Goal: Task Accomplishment & Management: Use online tool/utility

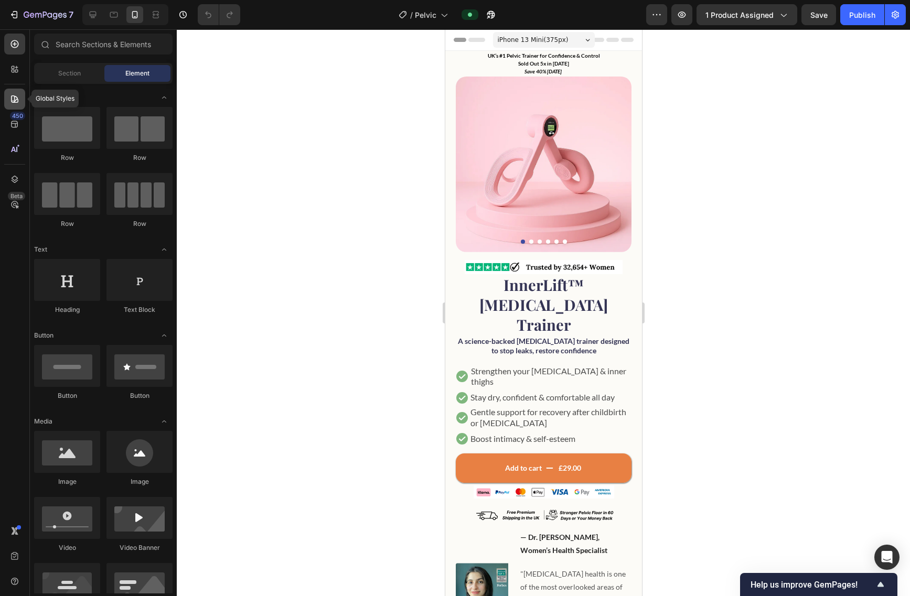
click at [16, 104] on div at bounding box center [14, 99] width 21 height 21
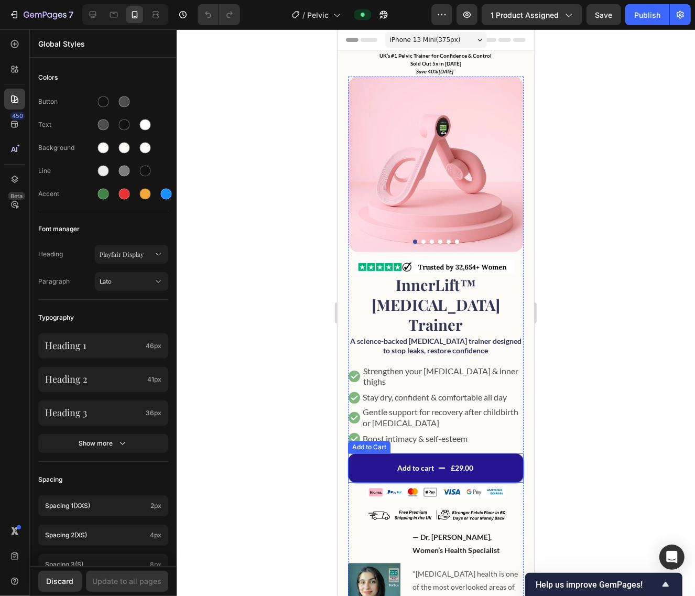
click at [381, 453] on button "Add to cart £29.00" at bounding box center [436, 467] width 176 height 29
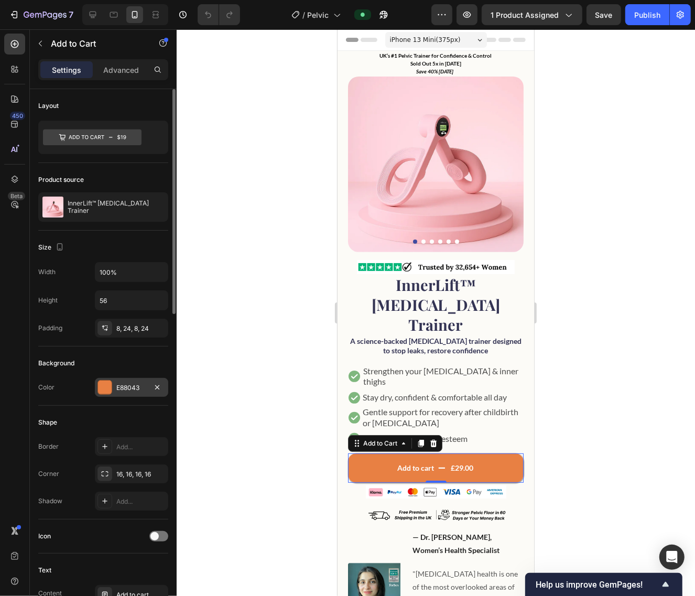
click at [118, 386] on div "E88043" at bounding box center [131, 387] width 30 height 9
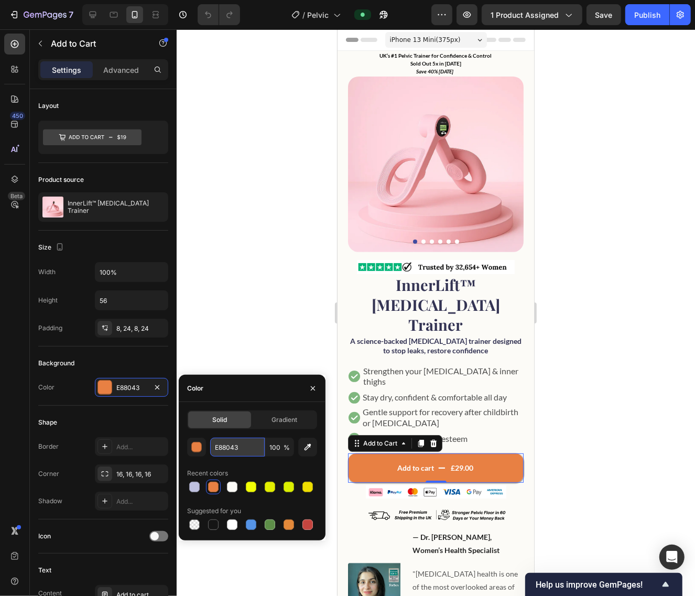
click at [237, 446] on input "E88043" at bounding box center [237, 447] width 55 height 19
click at [237, 447] on input "E88043" at bounding box center [237, 447] width 55 height 19
paste input "Free Shipping on Orders Over $60"
type input "E88043"
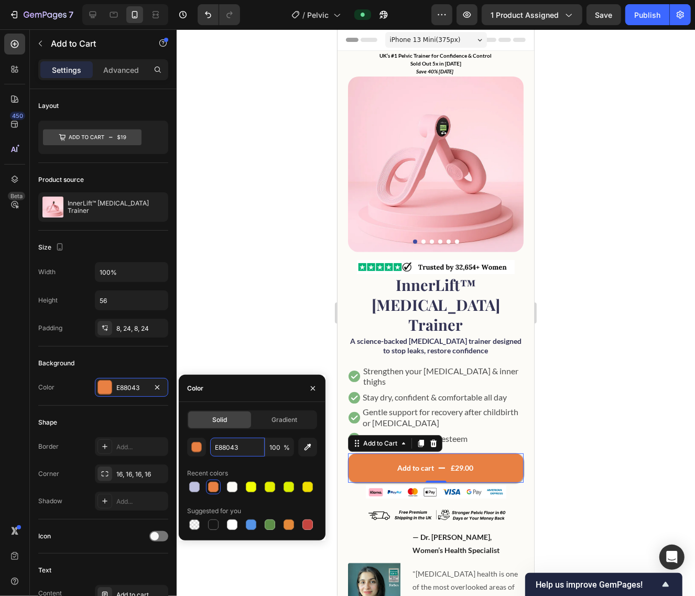
scroll to position [0, 0]
click at [316, 388] on icon "button" at bounding box center [313, 388] width 8 height 8
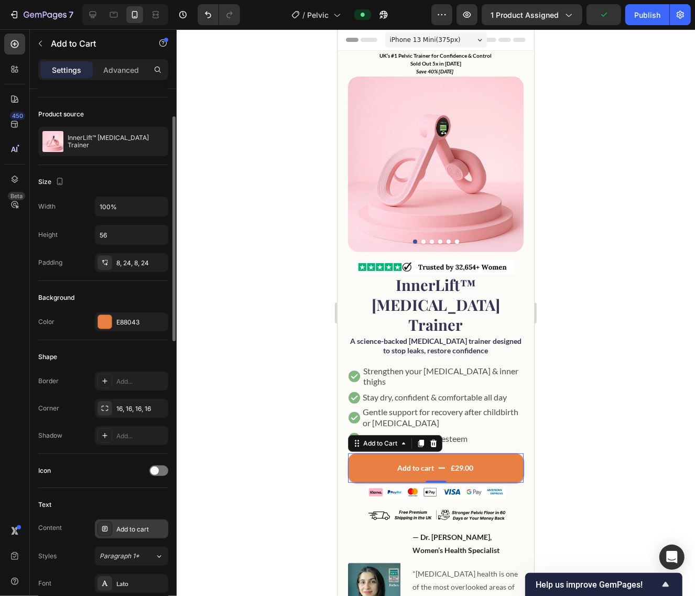
scroll to position [131, 0]
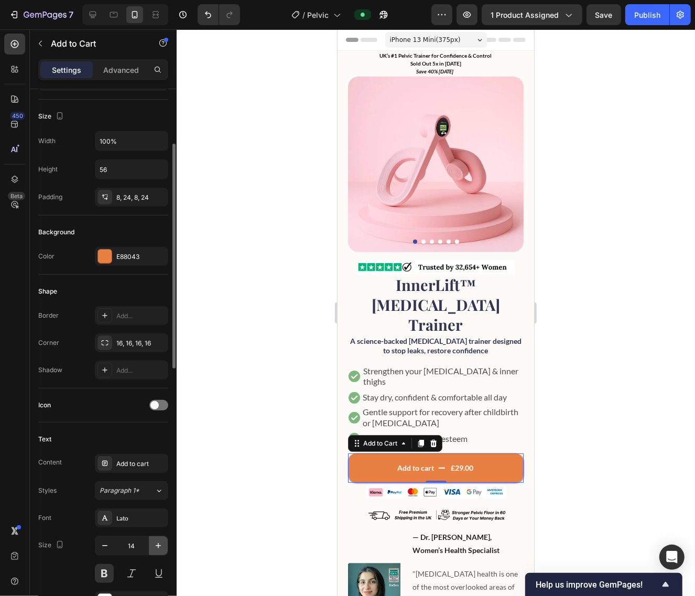
click at [159, 549] on icon "button" at bounding box center [158, 546] width 10 height 10
type input "17"
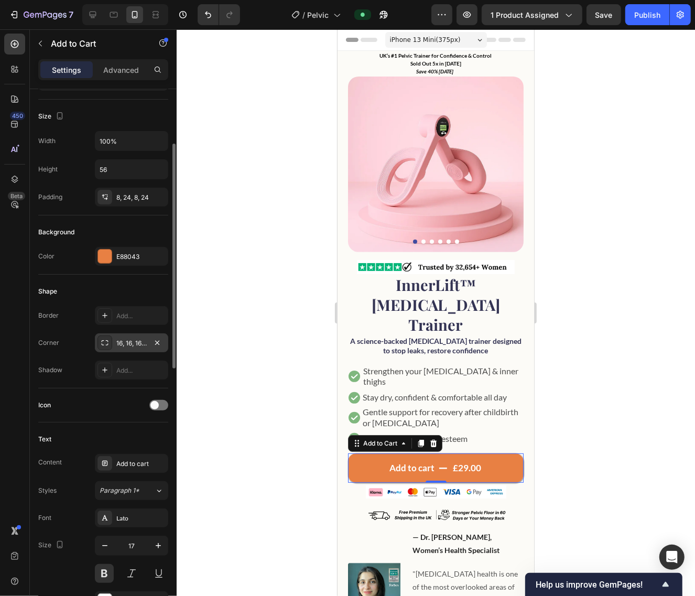
scroll to position [0, 0]
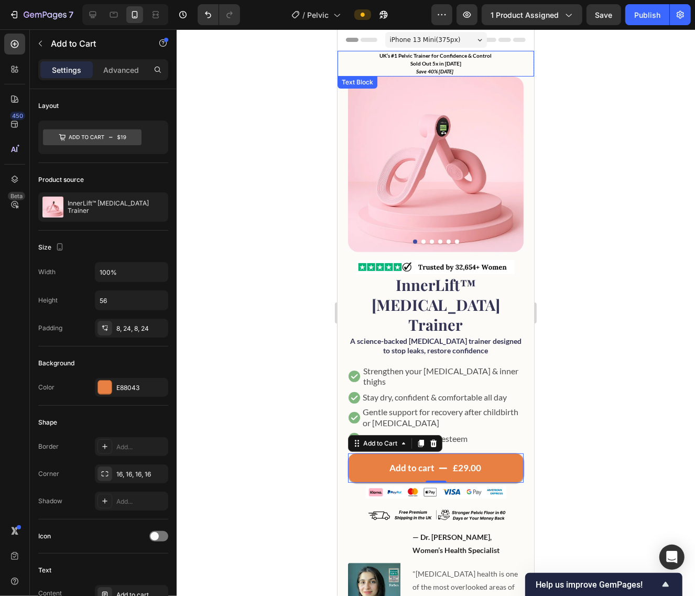
click at [455, 61] on p "UK’s #1 Pelvic Trainer for Confidence & Control Sold Out 5x in [DATE] Save 40% …" at bounding box center [435, 63] width 194 height 24
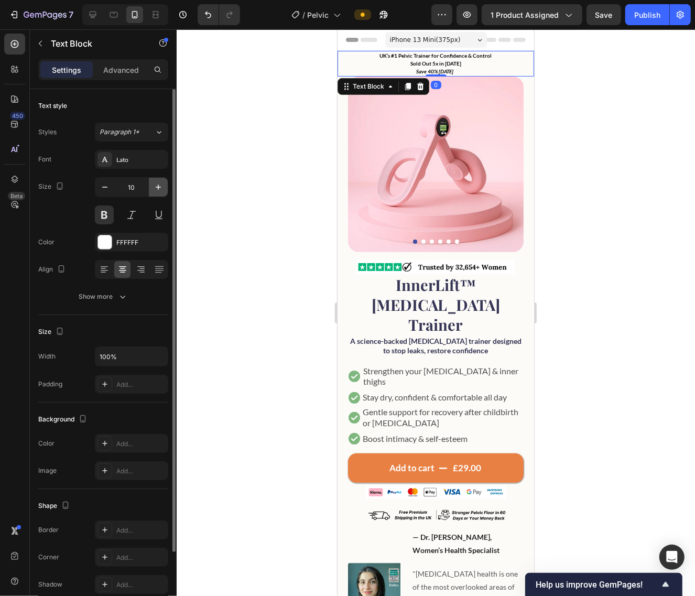
click at [161, 190] on icon "button" at bounding box center [158, 187] width 10 height 10
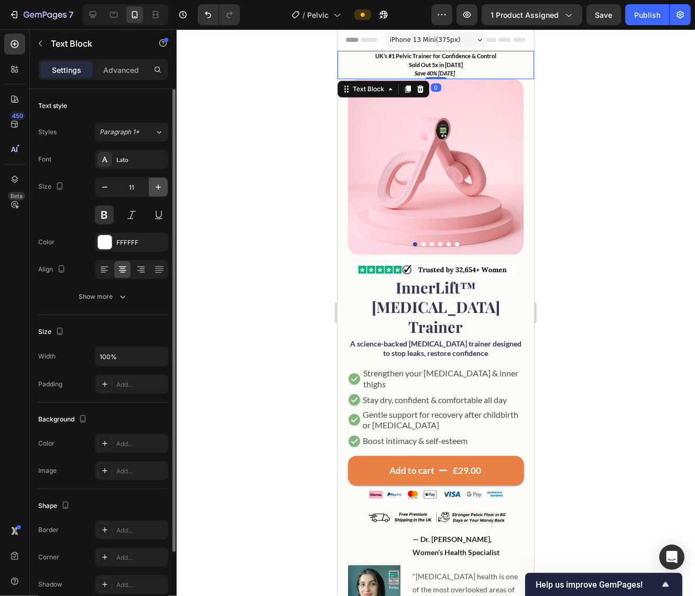
click at [161, 190] on icon "button" at bounding box center [158, 187] width 10 height 10
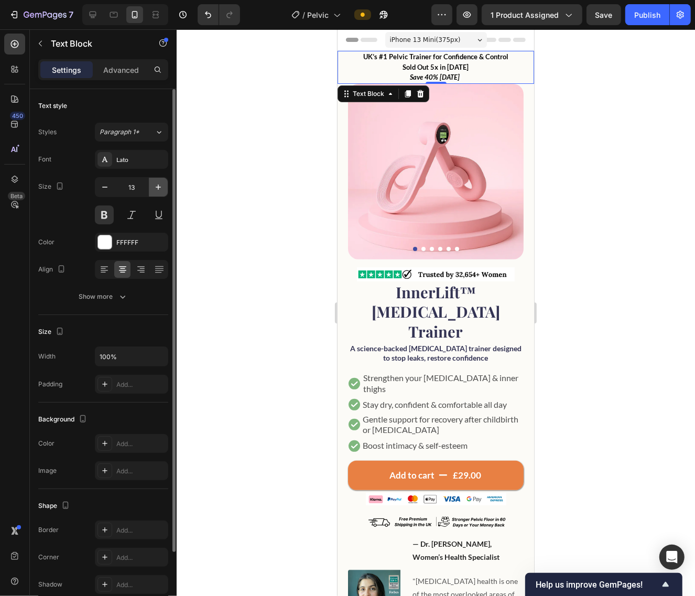
click at [161, 190] on icon "button" at bounding box center [158, 187] width 10 height 10
type input "14"
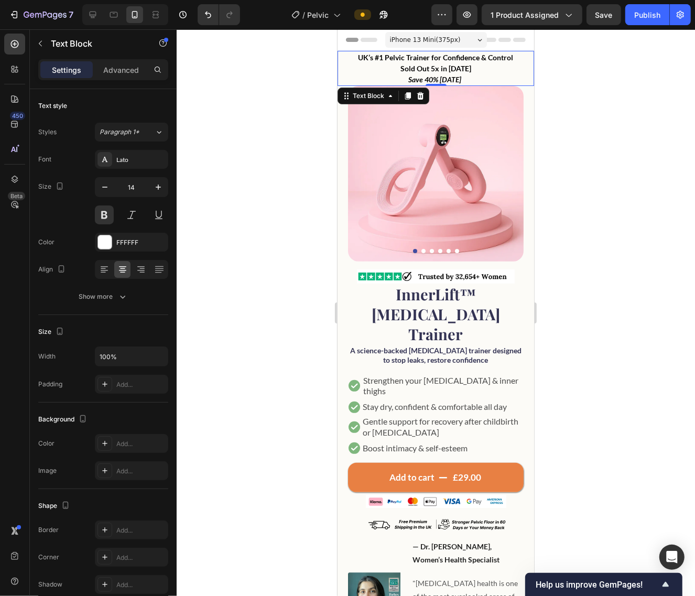
click at [633, 114] on div at bounding box center [436, 312] width 518 height 567
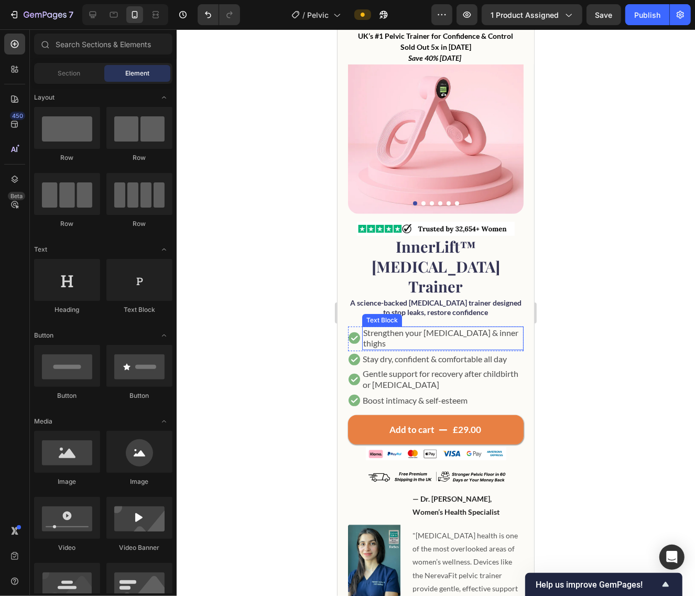
scroll to position [66, 0]
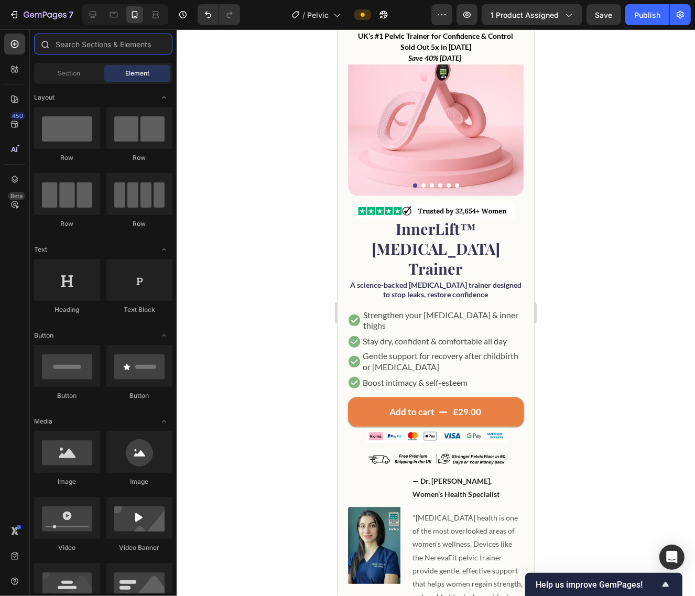
click at [84, 44] on input "text" at bounding box center [103, 44] width 138 height 21
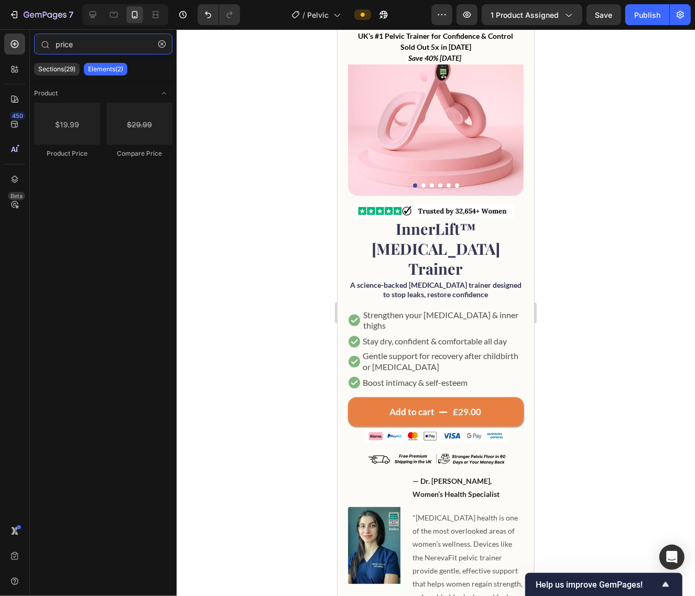
type input "price"
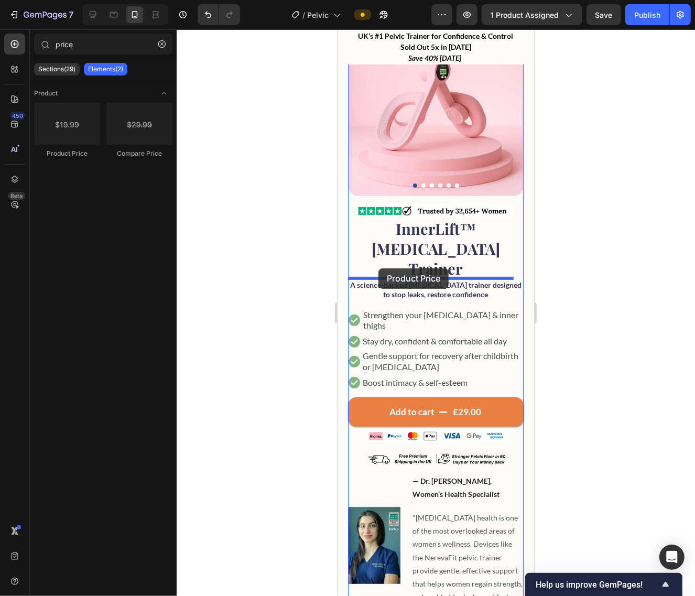
drag, startPoint x: 473, startPoint y: 181, endPoint x: 379, endPoint y: 268, distance: 128.8
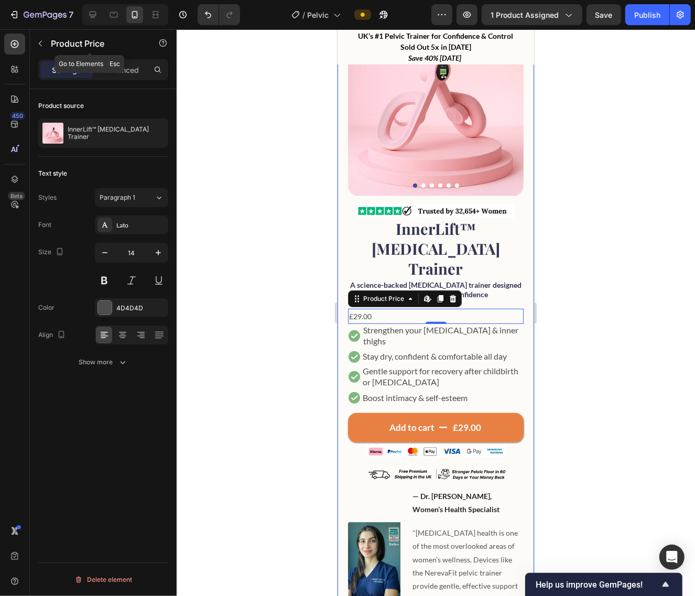
click at [42, 45] on icon "button" at bounding box center [40, 43] width 8 height 8
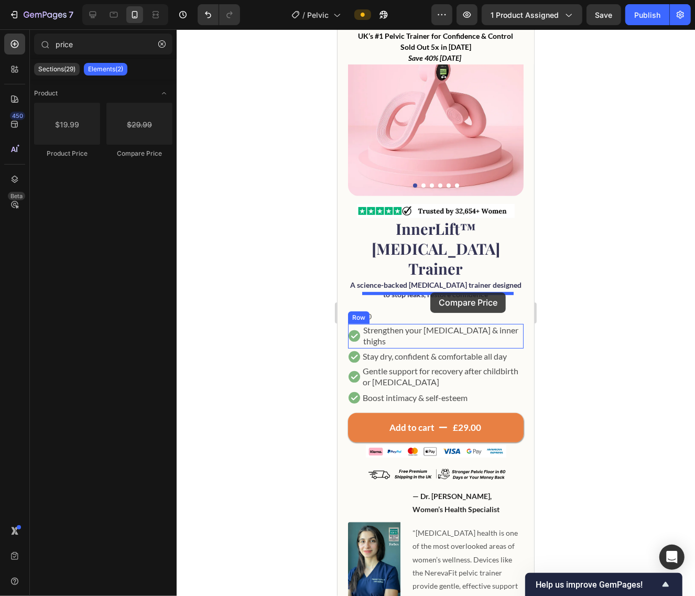
drag, startPoint x: 488, startPoint y: 179, endPoint x: 415, endPoint y: 291, distance: 134.2
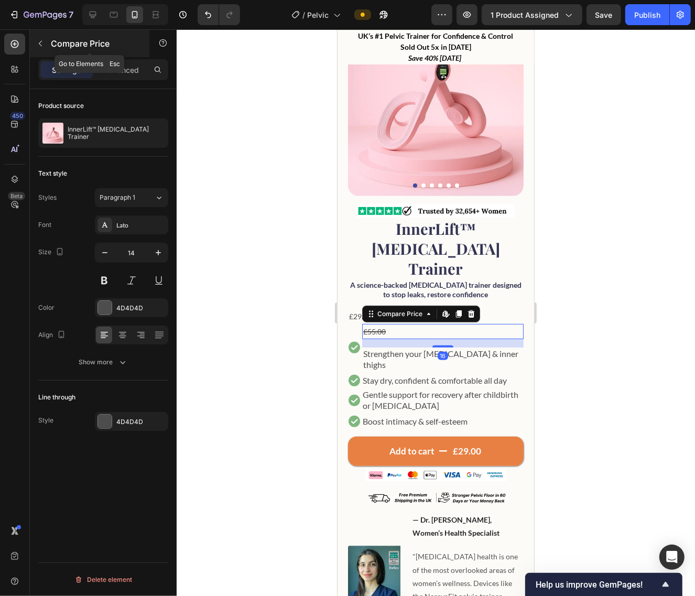
click at [36, 41] on icon "button" at bounding box center [40, 43] width 8 height 8
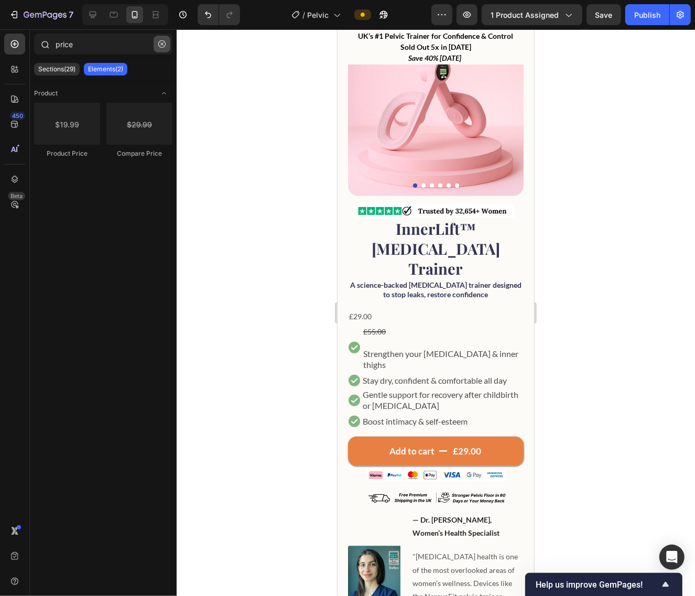
click at [165, 43] on icon "button" at bounding box center [161, 43] width 7 height 7
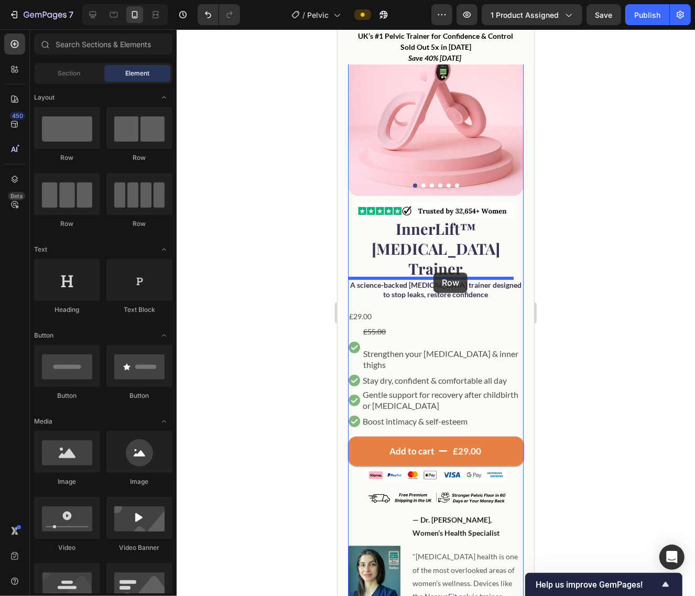
drag, startPoint x: 470, startPoint y: 164, endPoint x: 418, endPoint y: 276, distance: 122.9
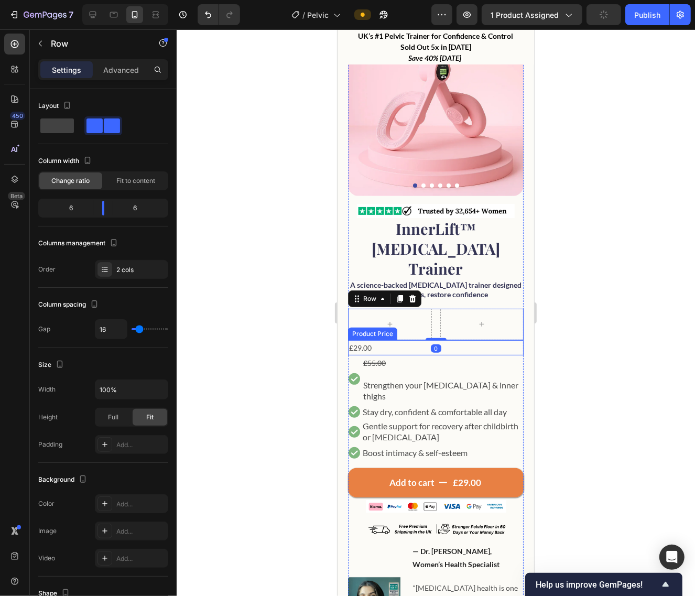
click at [360, 340] on div "£29.00" at bounding box center [436, 347] width 176 height 15
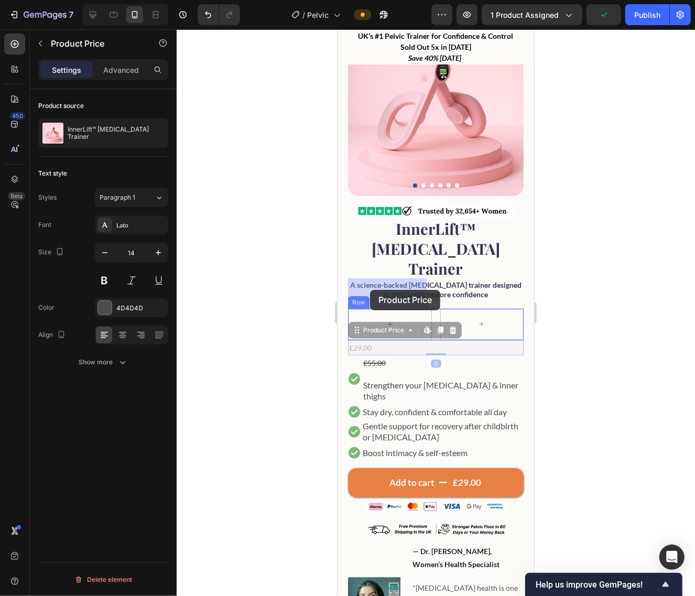
drag, startPoint x: 355, startPoint y: 304, endPoint x: 370, endPoint y: 289, distance: 20.4
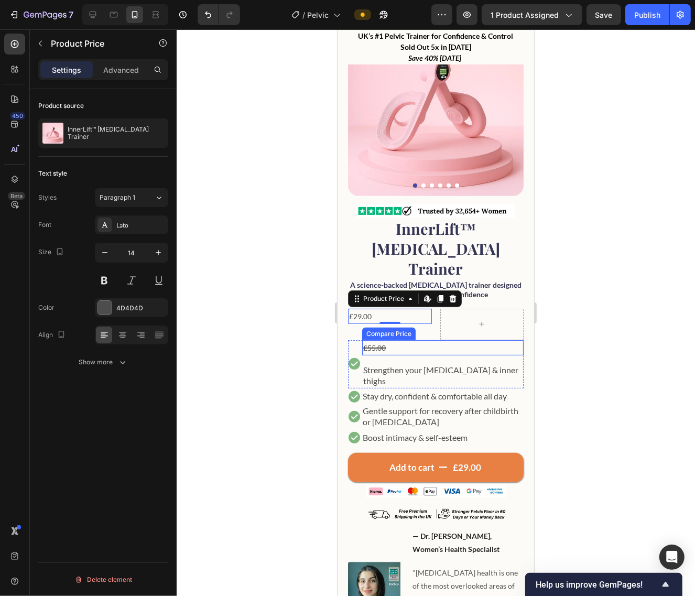
click at [376, 340] on div "£55.00" at bounding box center [442, 347] width 161 height 15
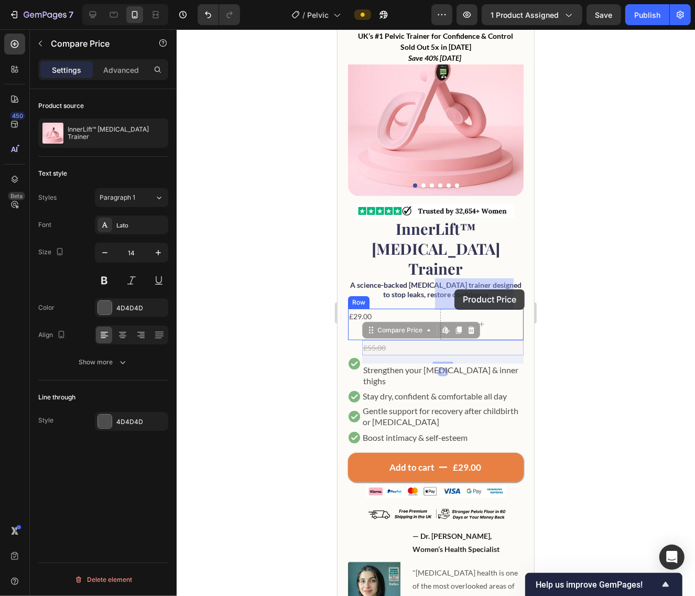
drag, startPoint x: 373, startPoint y: 301, endPoint x: 454, endPoint y: 289, distance: 81.7
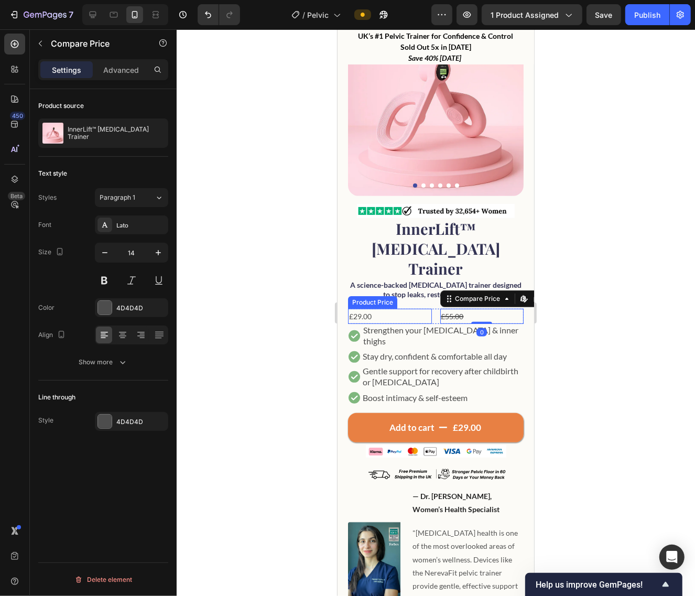
click at [355, 308] on div "£29.00" at bounding box center [390, 315] width 84 height 15
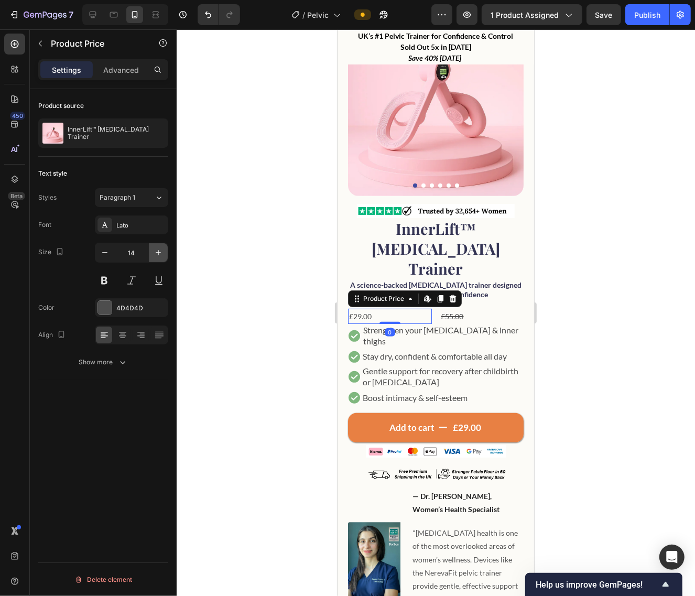
click at [155, 254] on icon "button" at bounding box center [158, 252] width 10 height 10
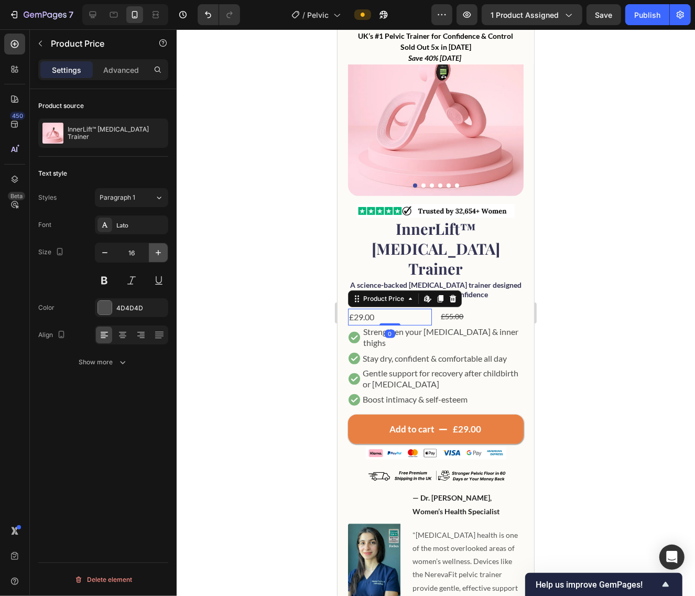
click at [155, 254] on icon "button" at bounding box center [158, 252] width 10 height 10
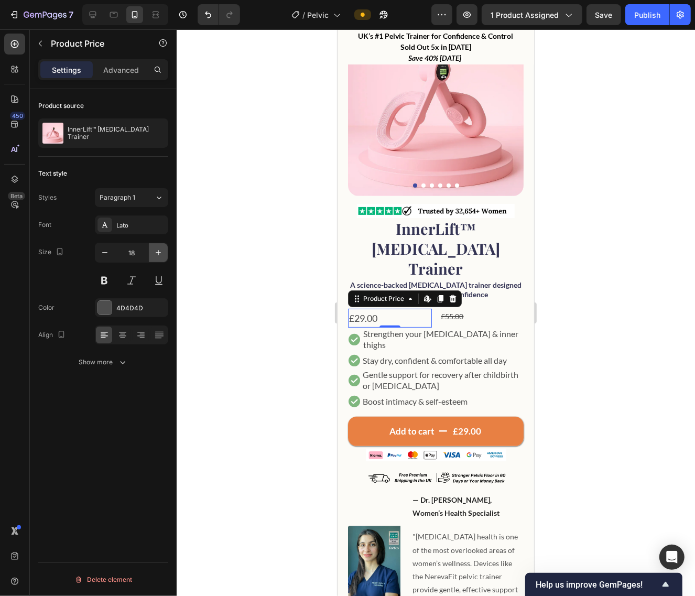
click at [155, 254] on icon "button" at bounding box center [158, 252] width 10 height 10
type input "19"
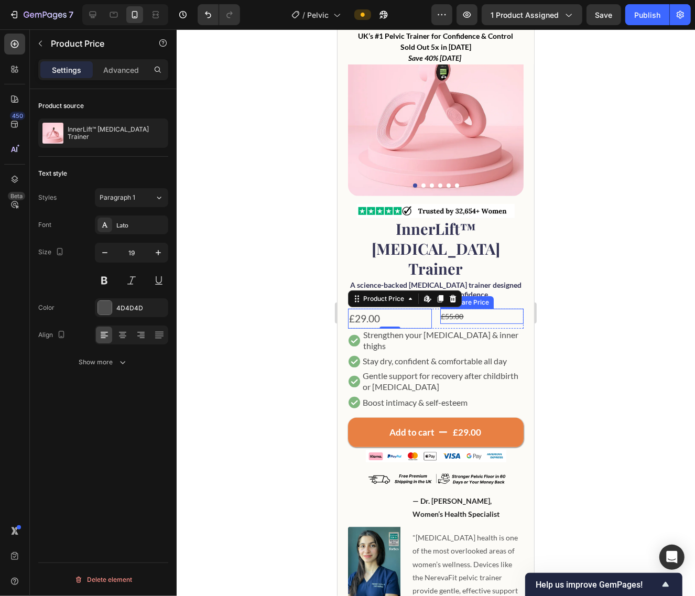
click at [460, 308] on div "£55.00" at bounding box center [482, 315] width 84 height 15
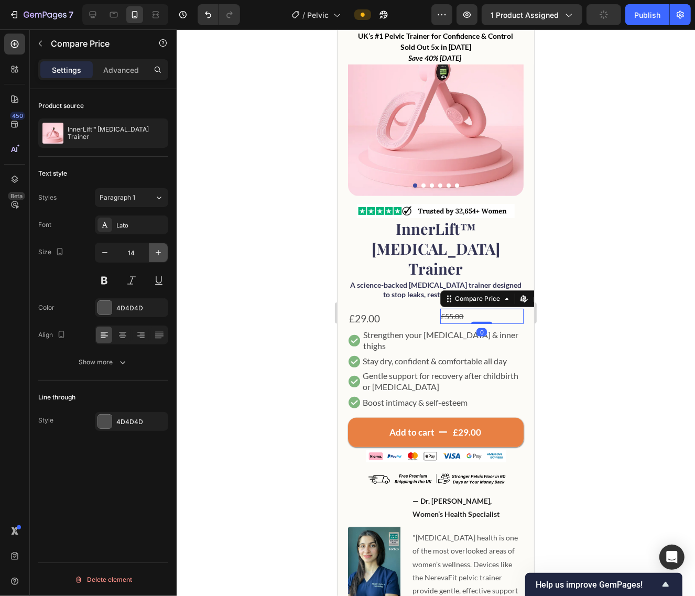
click at [161, 251] on icon "button" at bounding box center [158, 252] width 10 height 10
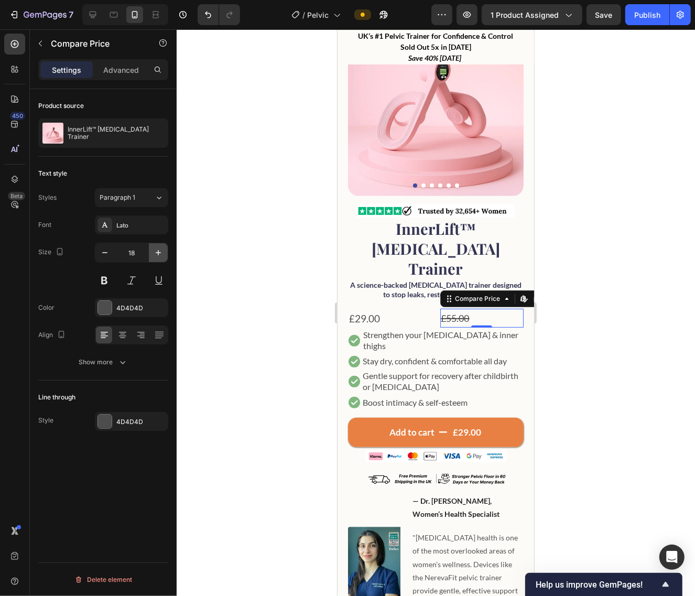
click at [161, 251] on icon "button" at bounding box center [158, 252] width 10 height 10
type input "19"
click at [117, 363] on icon "button" at bounding box center [122, 362] width 10 height 10
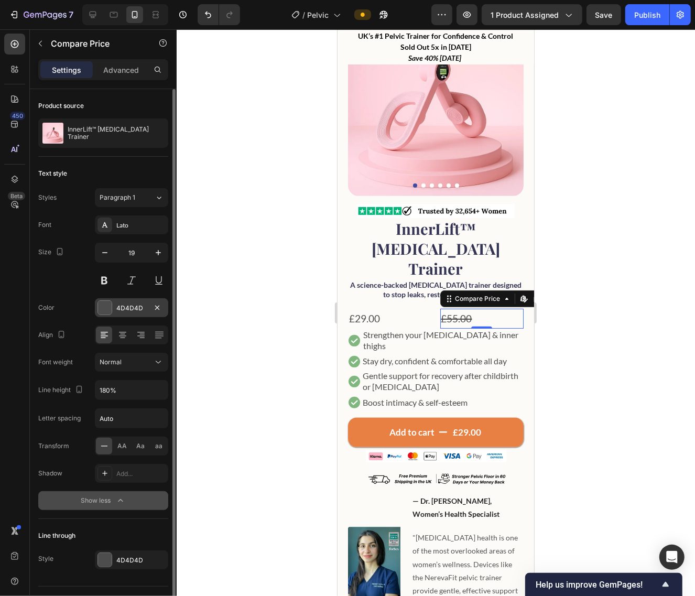
click at [109, 308] on div at bounding box center [105, 308] width 14 height 14
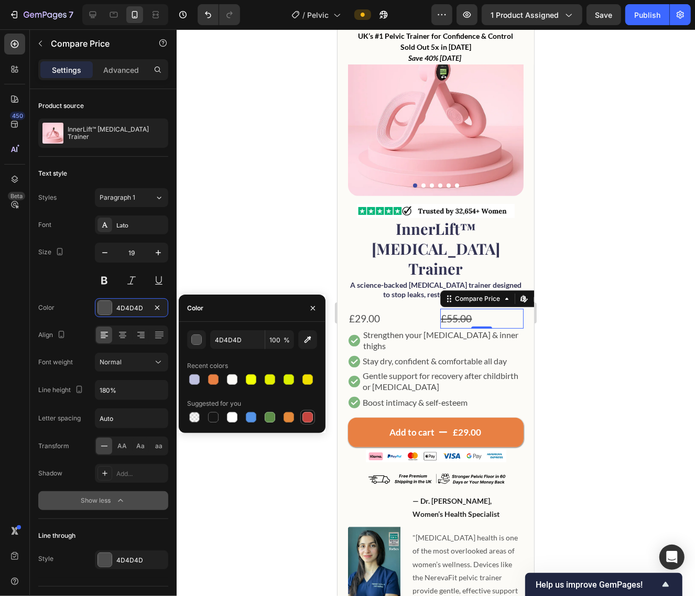
click at [310, 418] on div at bounding box center [307, 417] width 10 height 10
type input "C5453F"
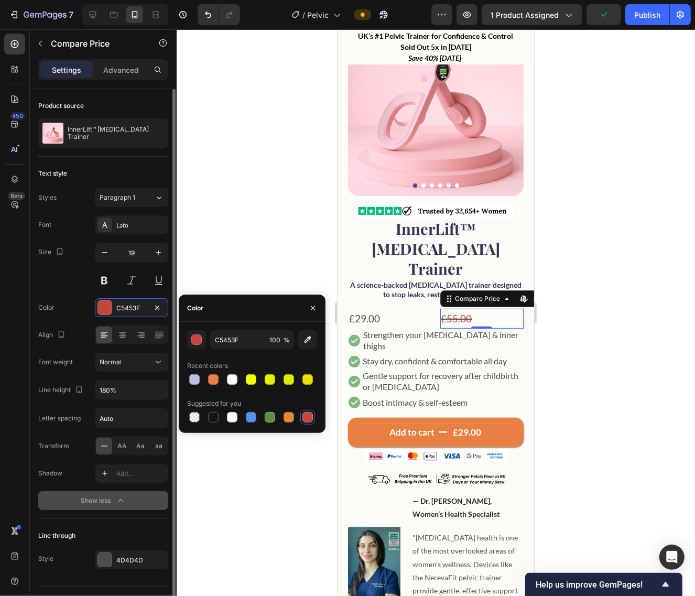
scroll to position [25, 0]
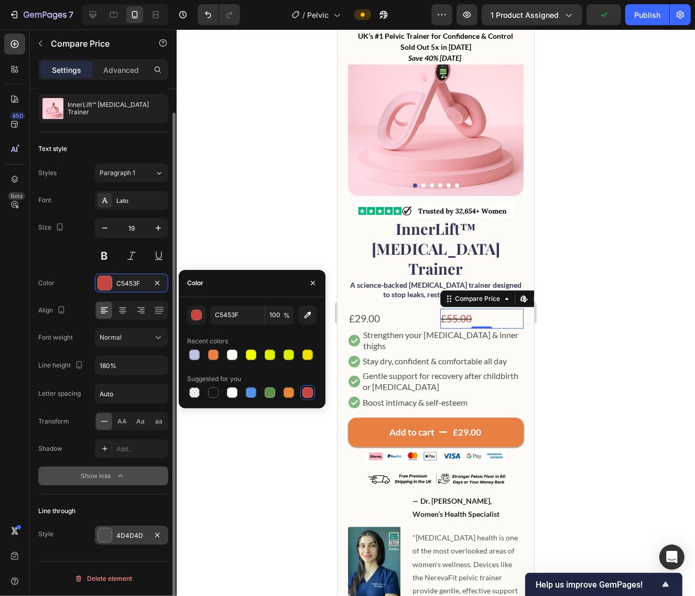
click at [111, 535] on div at bounding box center [105, 535] width 15 height 15
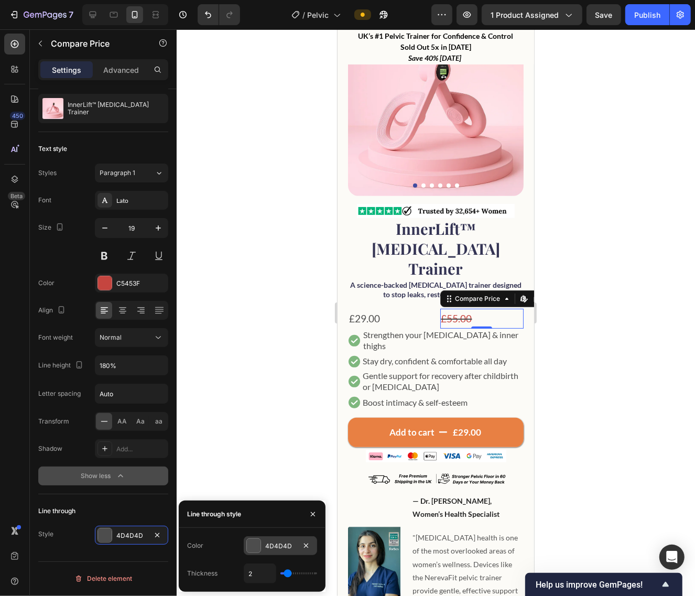
click at [256, 546] on div at bounding box center [254, 546] width 14 height 14
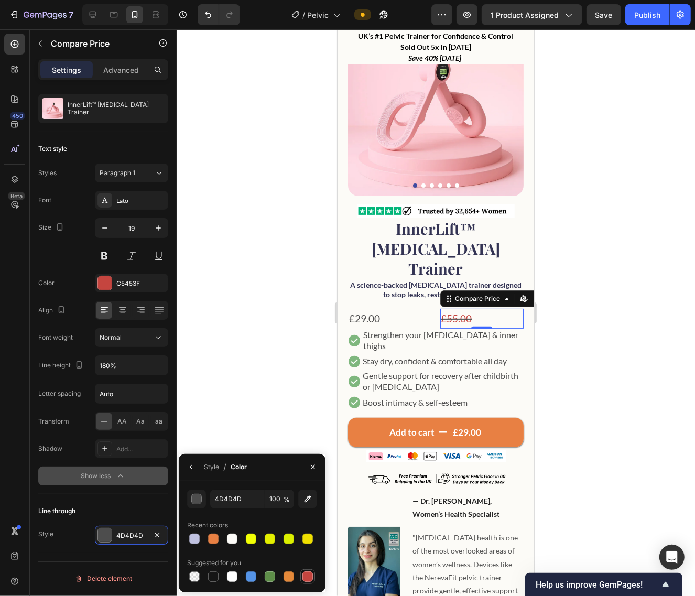
click at [305, 576] on div at bounding box center [307, 576] width 10 height 10
type input "C5453F"
click at [375, 308] on div "£29.00" at bounding box center [390, 318] width 84 height 20
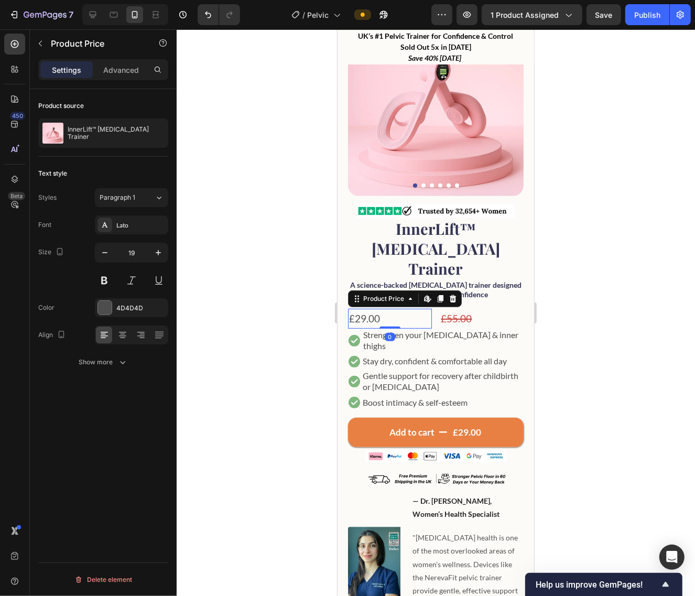
scroll to position [0, 0]
click at [122, 333] on icon at bounding box center [122, 335] width 10 height 10
click at [459, 308] on div "£55.00" at bounding box center [482, 318] width 84 height 20
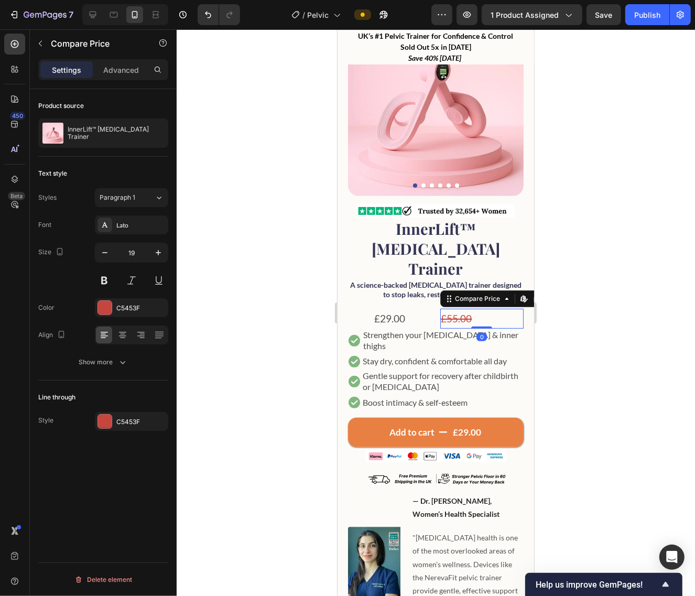
click at [647, 284] on div at bounding box center [436, 312] width 518 height 567
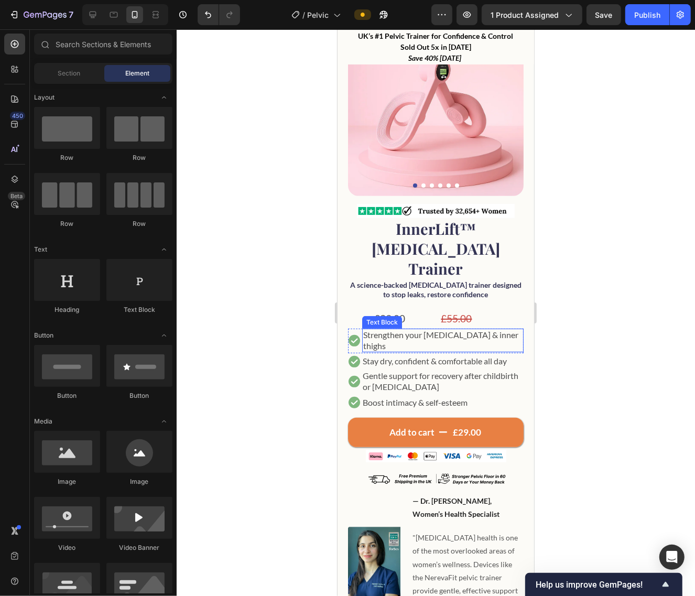
click at [382, 316] on div "Text Block" at bounding box center [382, 322] width 40 height 13
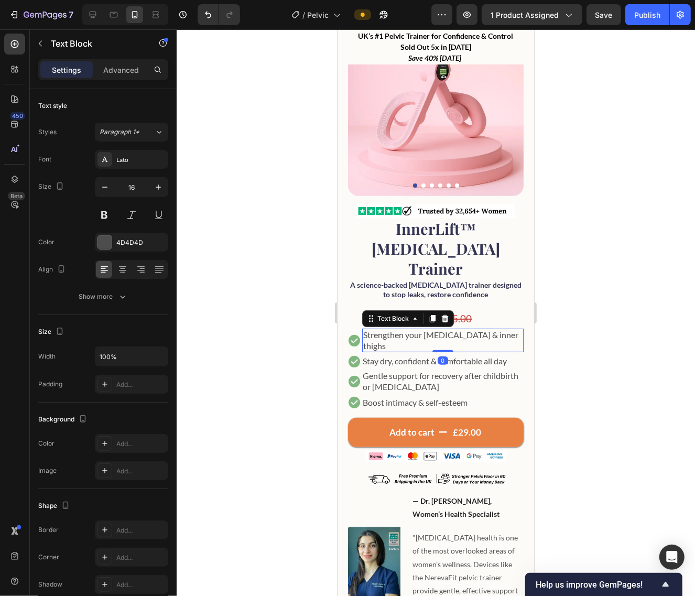
click at [628, 261] on div at bounding box center [436, 312] width 518 height 567
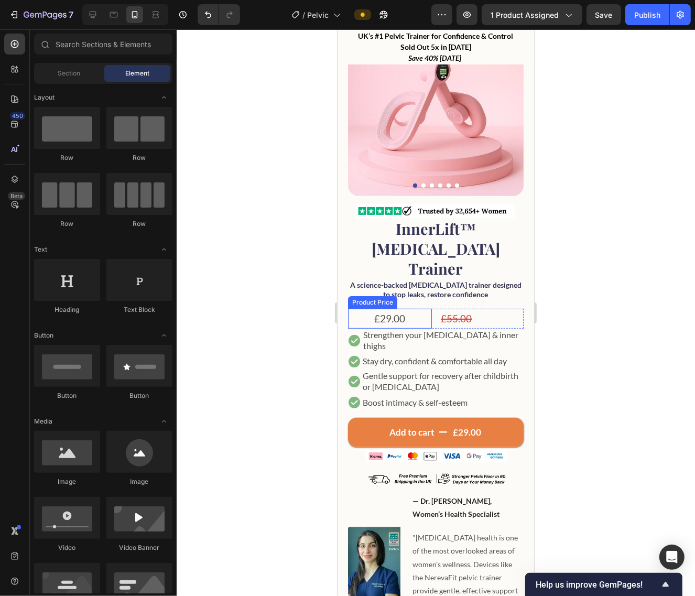
click at [398, 308] on div "£29.00" at bounding box center [390, 318] width 84 height 20
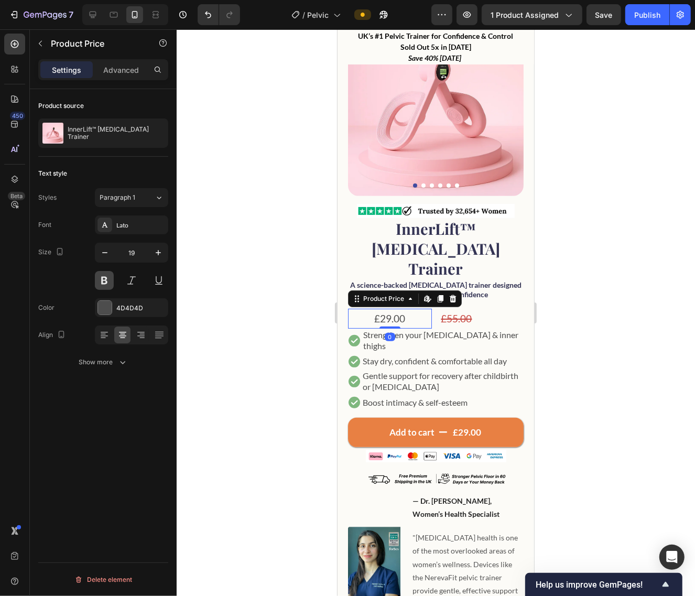
click at [105, 278] on button at bounding box center [104, 280] width 19 height 19
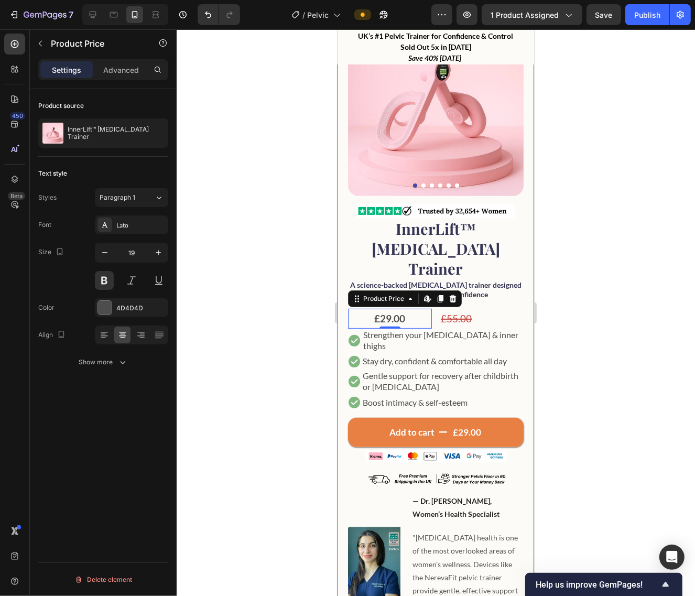
click at [625, 187] on div at bounding box center [436, 312] width 518 height 567
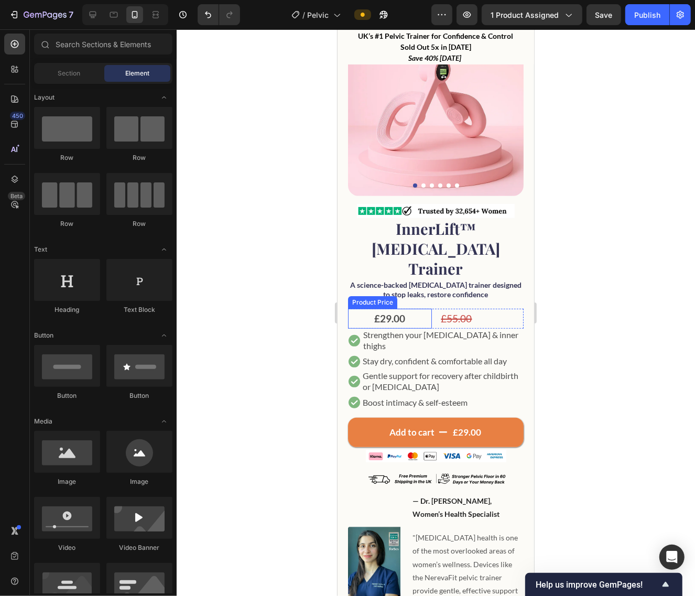
click at [417, 308] on div "£29.00" at bounding box center [390, 318] width 84 height 20
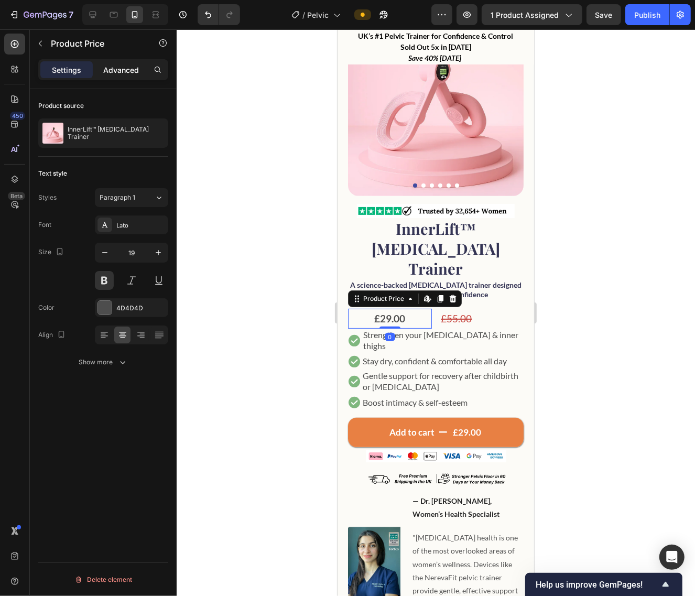
click at [120, 76] on div "Advanced" at bounding box center [121, 69] width 52 height 17
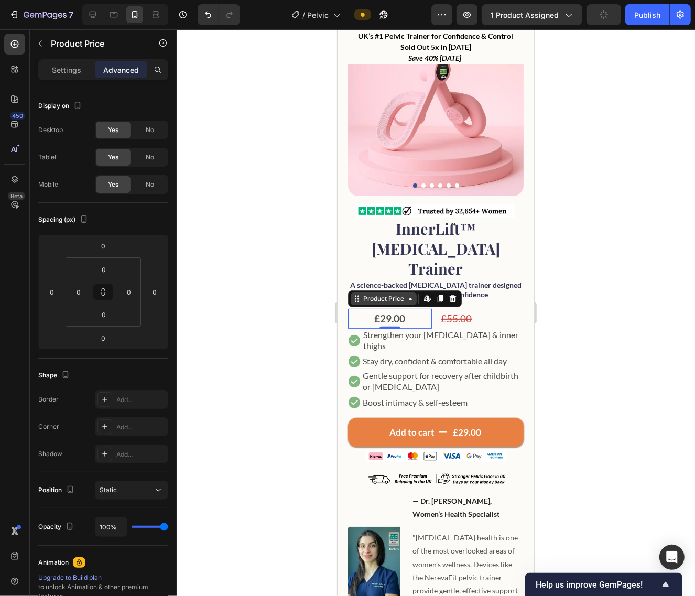
click at [359, 294] on icon at bounding box center [356, 298] width 8 height 8
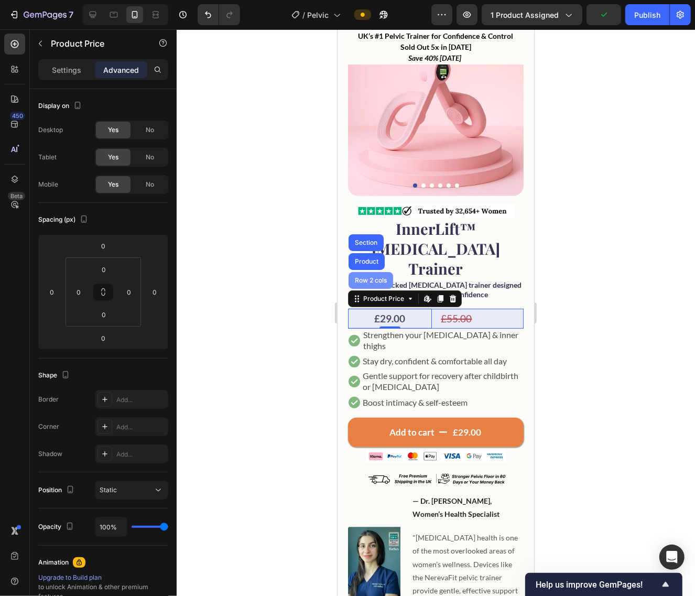
click at [368, 272] on div "Row 2 cols" at bounding box center [370, 280] width 45 height 17
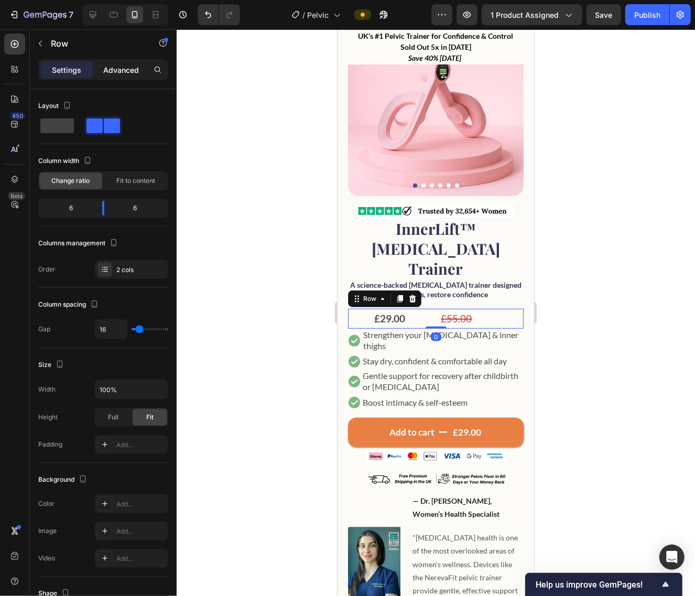
click at [122, 68] on p "Advanced" at bounding box center [121, 69] width 36 height 11
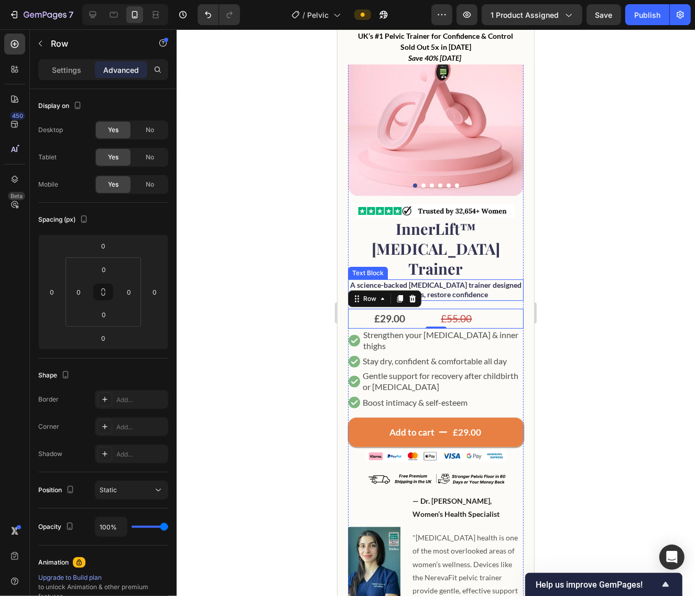
click at [498, 280] on p "A science-backed [MEDICAL_DATA] trainer designed to stop leaks, restore confide…" at bounding box center [436, 289] width 174 height 19
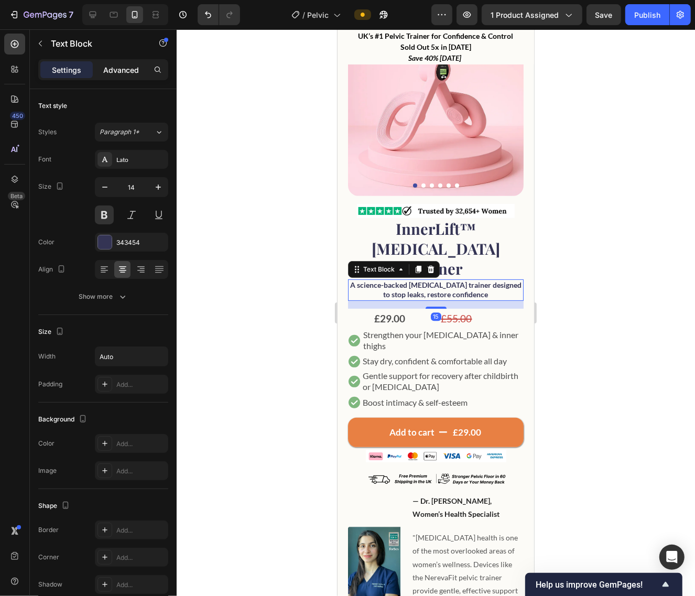
click at [124, 72] on p "Advanced" at bounding box center [121, 69] width 36 height 11
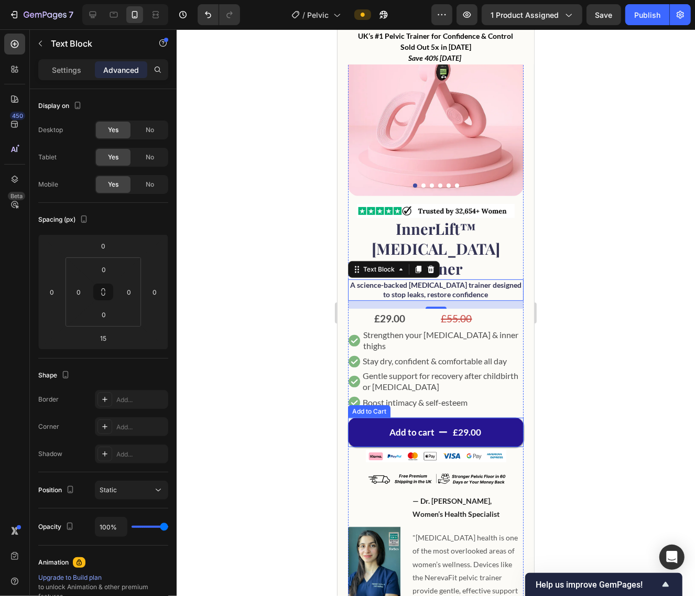
click at [367, 417] on button "Add to cart £29.00" at bounding box center [436, 431] width 176 height 29
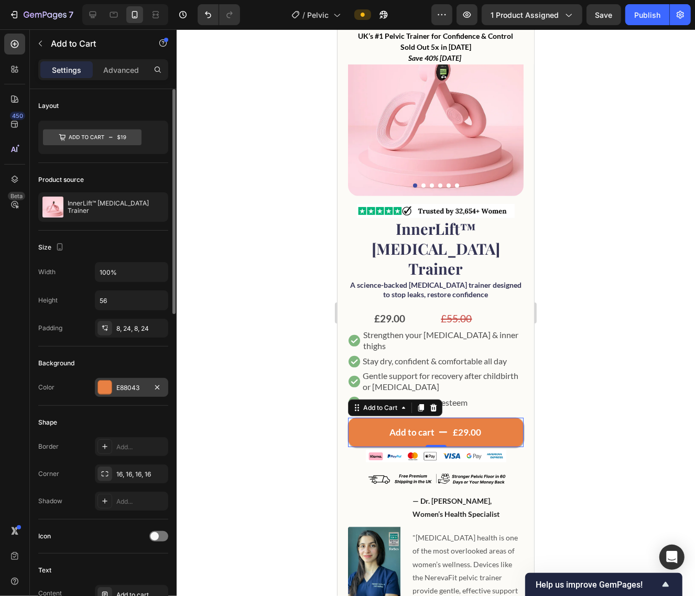
click at [105, 384] on div at bounding box center [105, 388] width 14 height 14
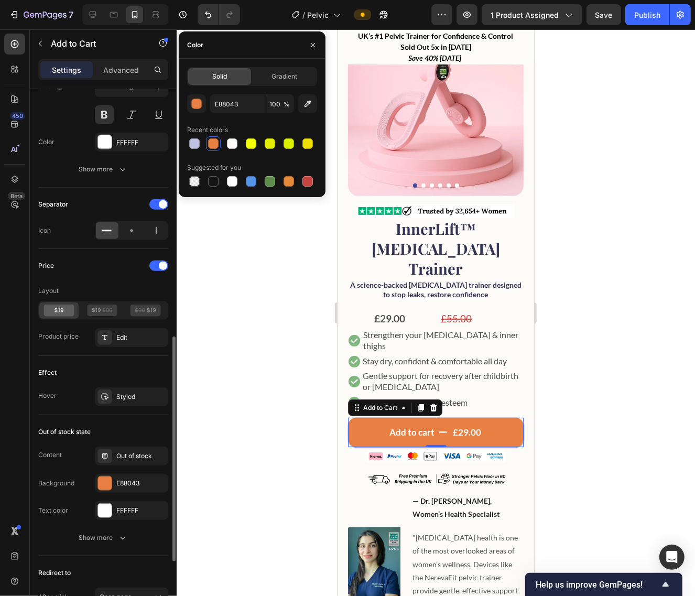
scroll to position [524, 0]
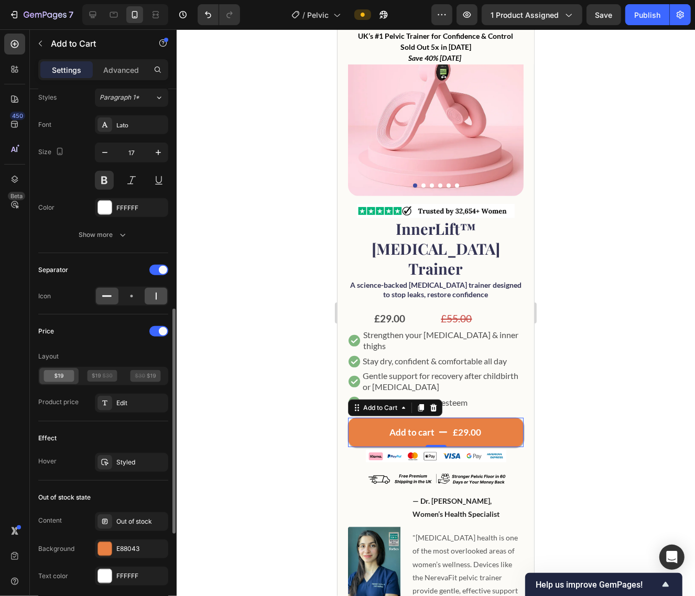
click at [153, 294] on icon at bounding box center [156, 296] width 10 height 10
click at [137, 295] on div at bounding box center [132, 296] width 23 height 17
click at [148, 295] on div at bounding box center [156, 296] width 23 height 17
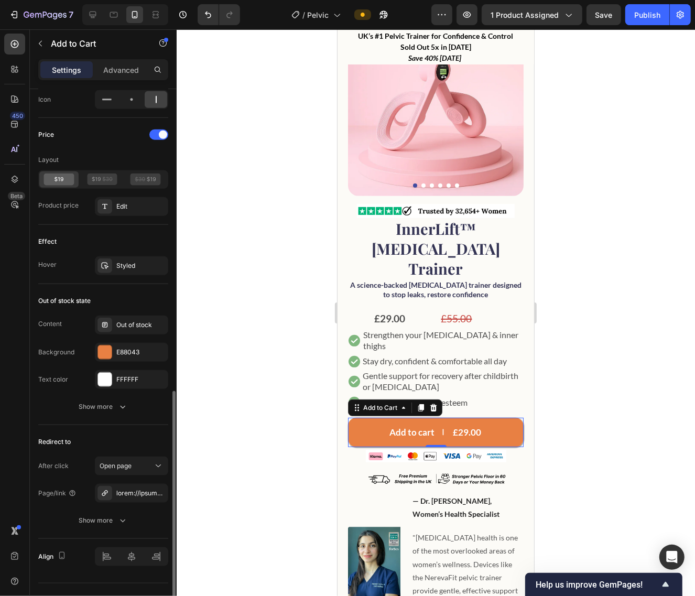
scroll to position [743, 0]
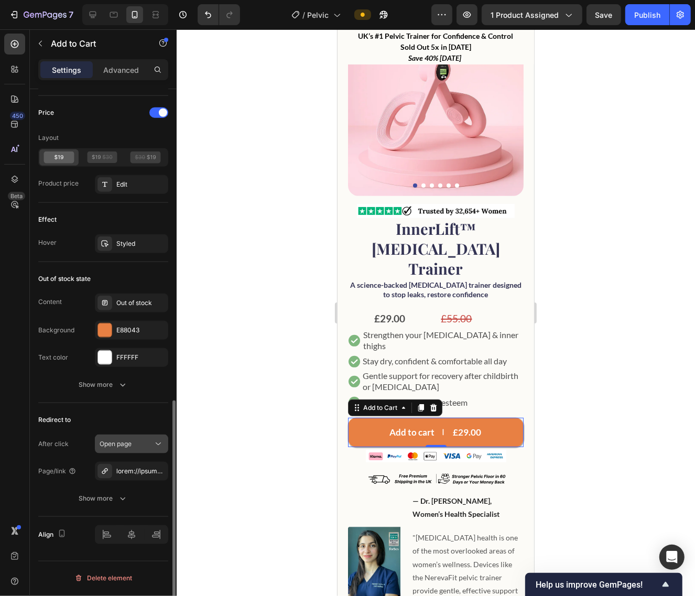
click at [146, 444] on div "Open page" at bounding box center [126, 443] width 53 height 9
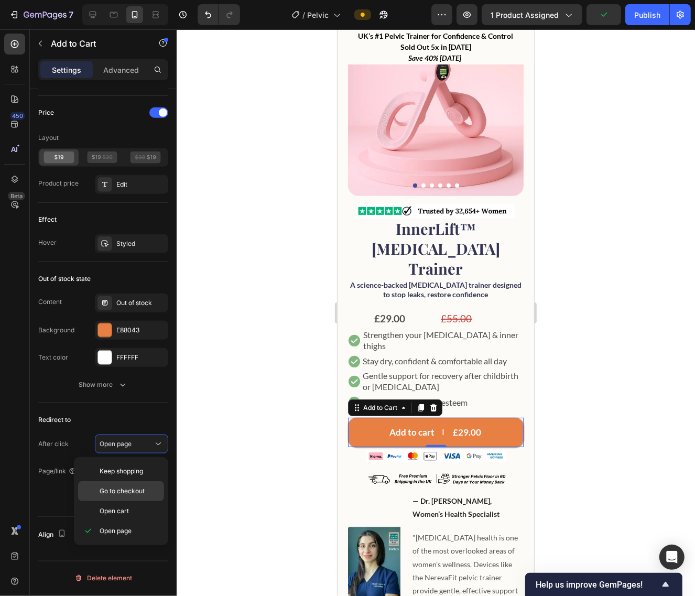
click at [145, 486] on div "Go to checkout" at bounding box center [121, 491] width 86 height 20
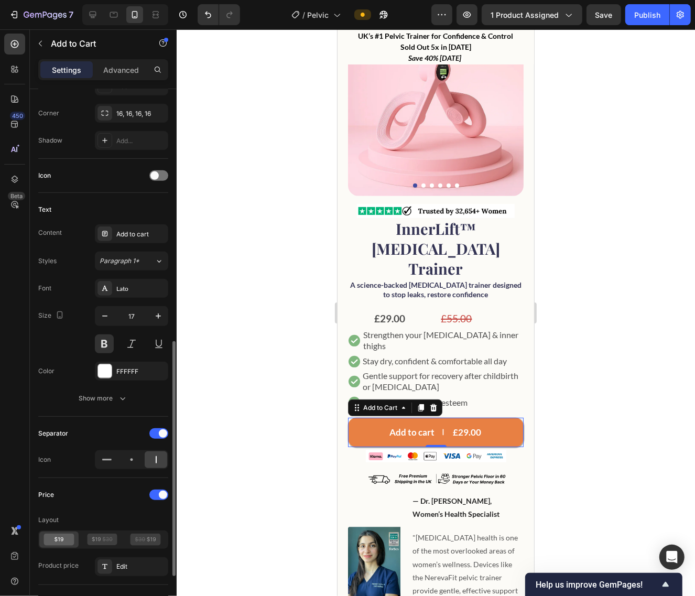
scroll to position [426, 0]
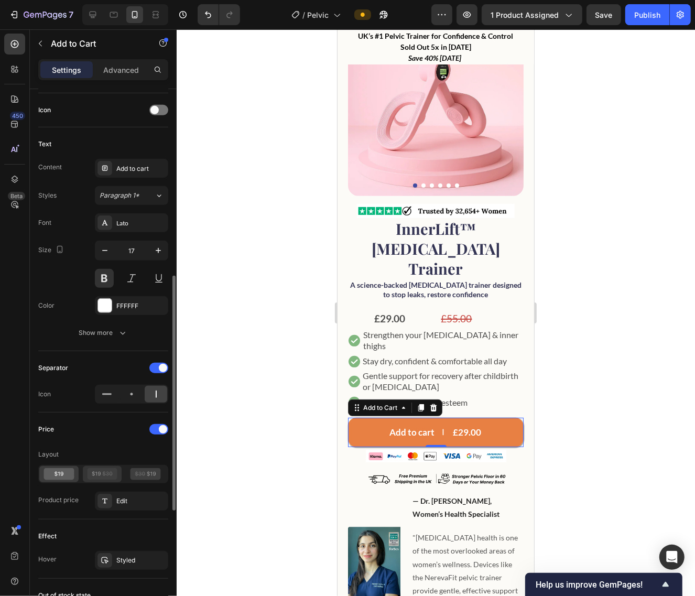
click at [105, 474] on icon at bounding box center [107, 474] width 10 height 1
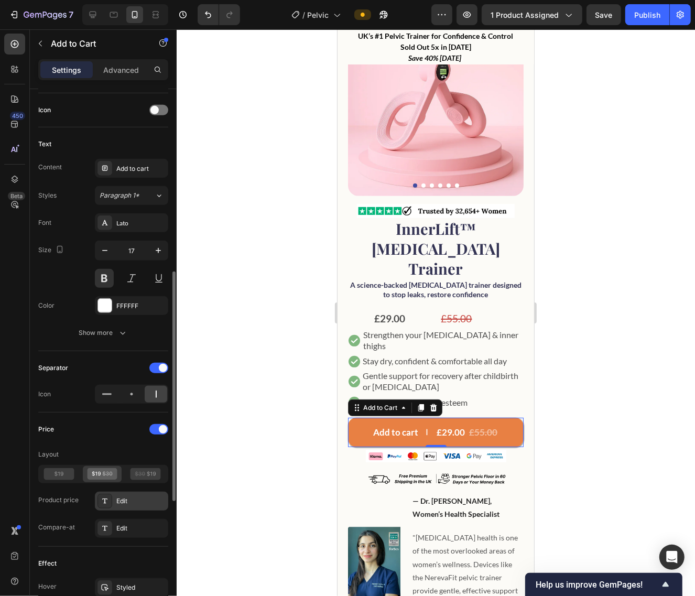
click at [106, 499] on icon at bounding box center [105, 501] width 8 height 8
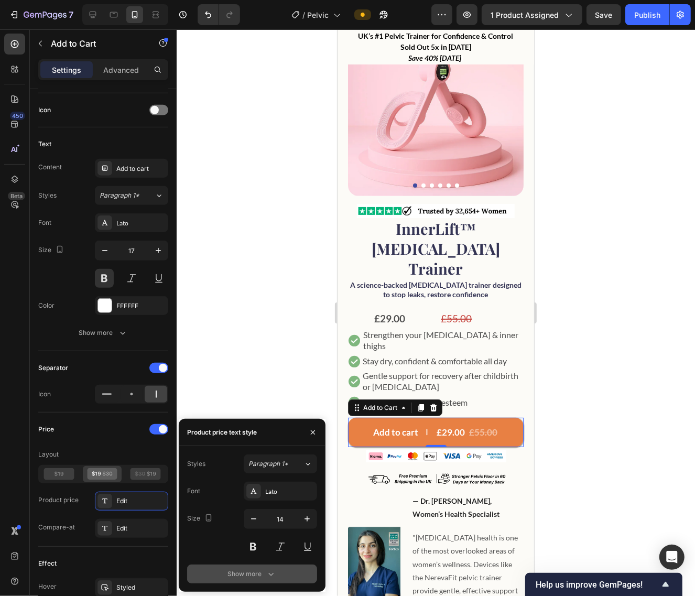
click at [263, 570] on div "Show more" at bounding box center [252, 574] width 49 height 10
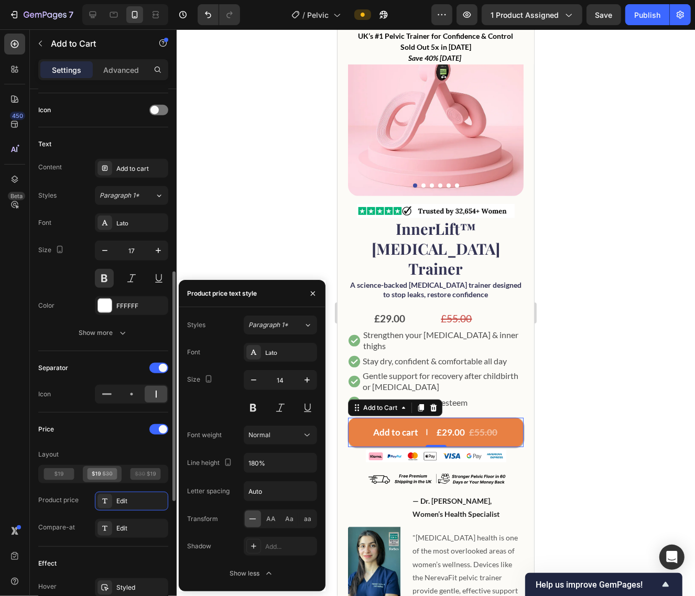
click at [118, 442] on div "Price Layout Product price Edit Compare-at Edit" at bounding box center [103, 479] width 130 height 117
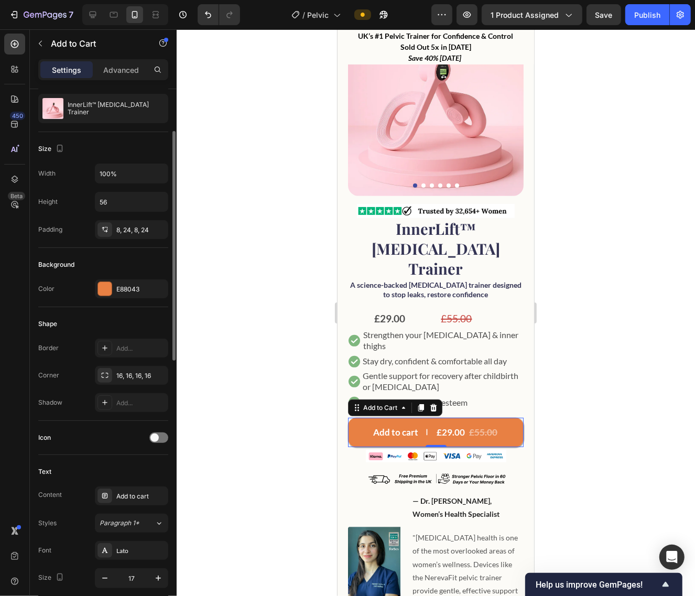
scroll to position [33, 0]
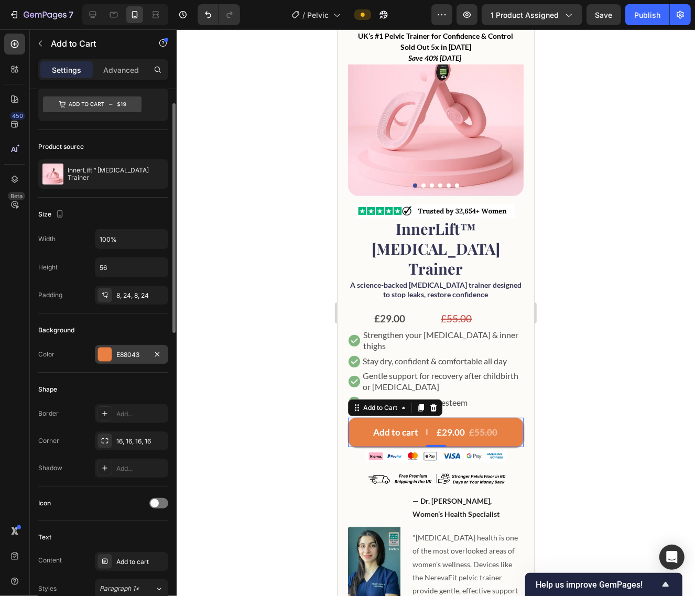
click at [118, 352] on div "E88043" at bounding box center [131, 354] width 30 height 9
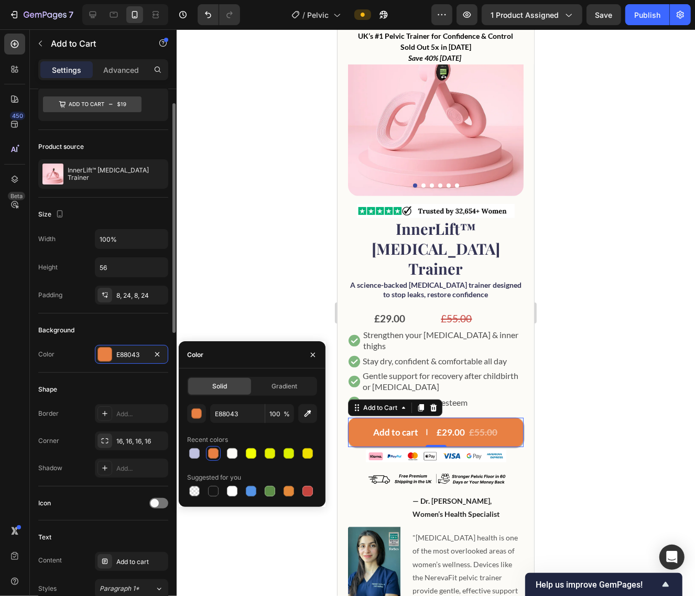
click at [100, 334] on div "Background" at bounding box center [103, 330] width 130 height 17
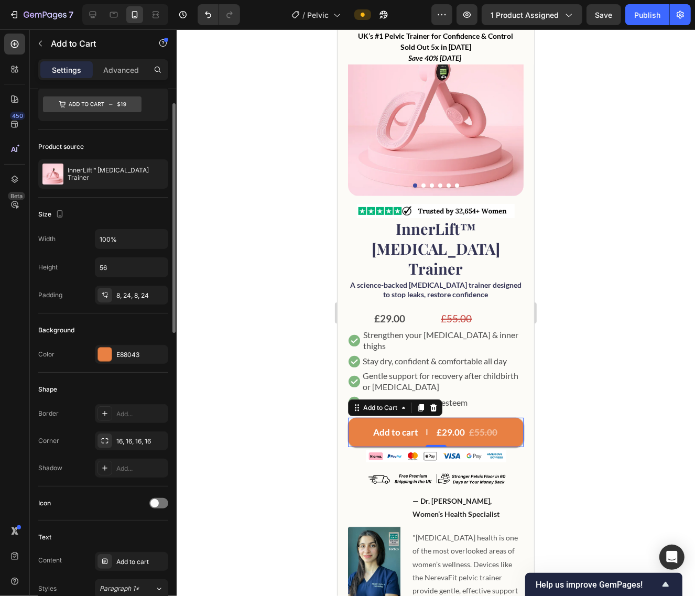
scroll to position [0, 0]
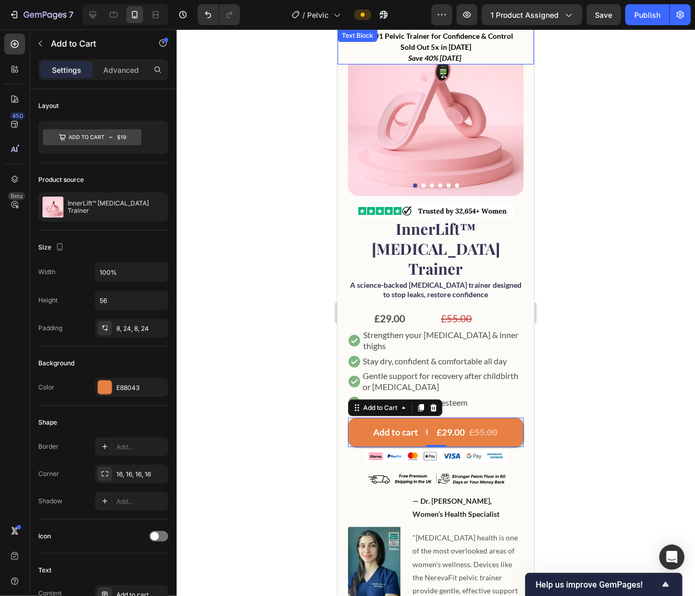
click at [494, 52] on p "UK’s #1 Pelvic Trainer for Confidence & Control Sold Out 5x in [DATE] Save 40% …" at bounding box center [435, 46] width 194 height 33
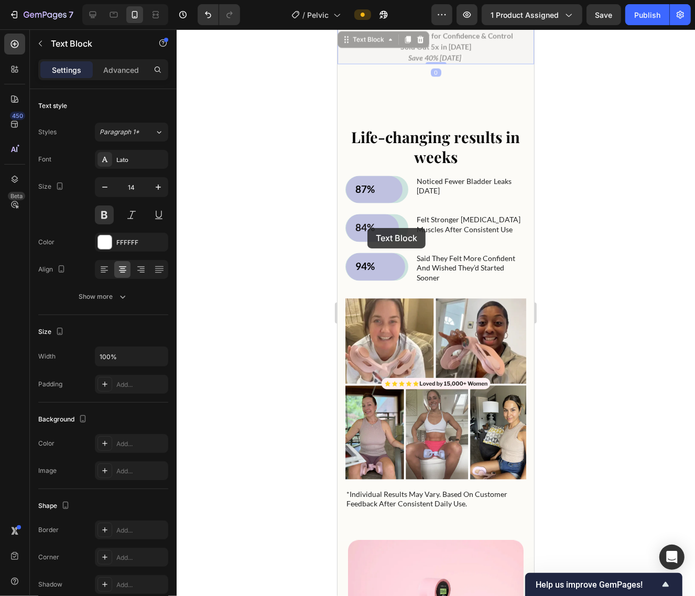
scroll to position [1573, 0]
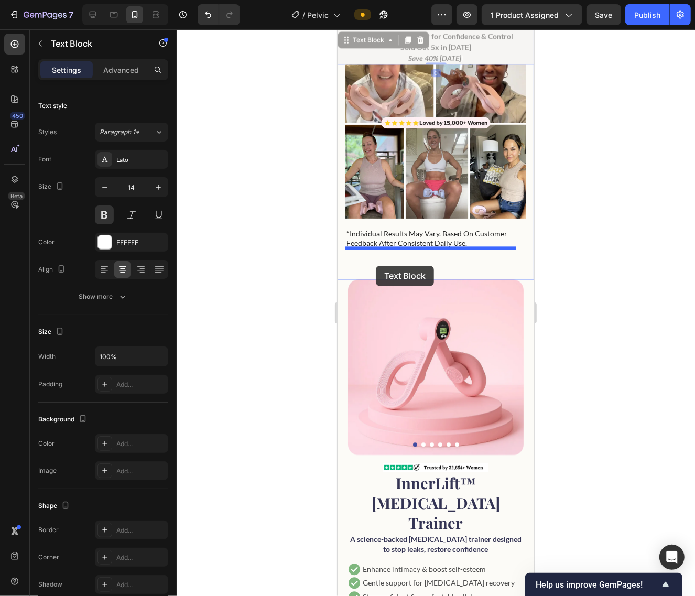
drag, startPoint x: 342, startPoint y: 41, endPoint x: 376, endPoint y: 266, distance: 226.9
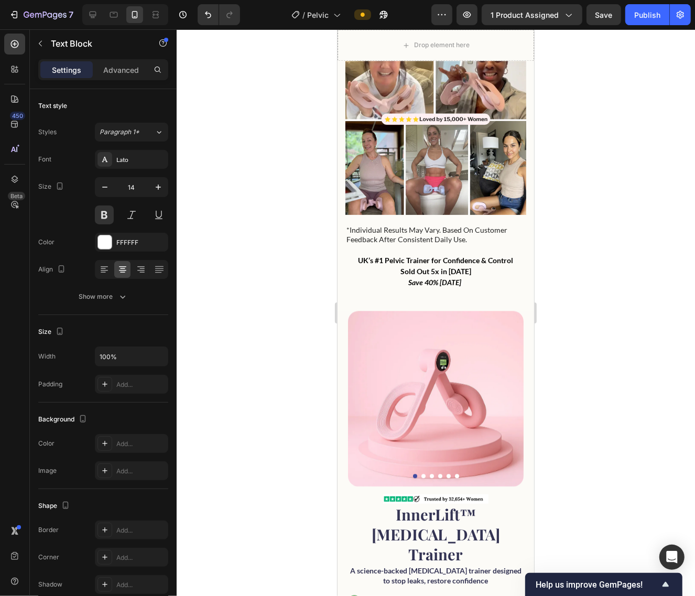
scroll to position [1569, 0]
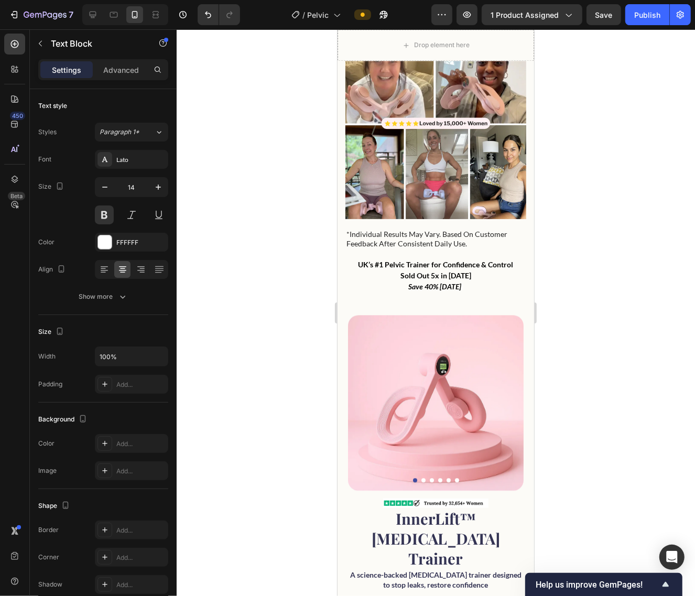
click at [433, 271] on span "Sold Out 5x in [DATE]" at bounding box center [435, 275] width 71 height 9
click at [576, 271] on div at bounding box center [436, 312] width 518 height 567
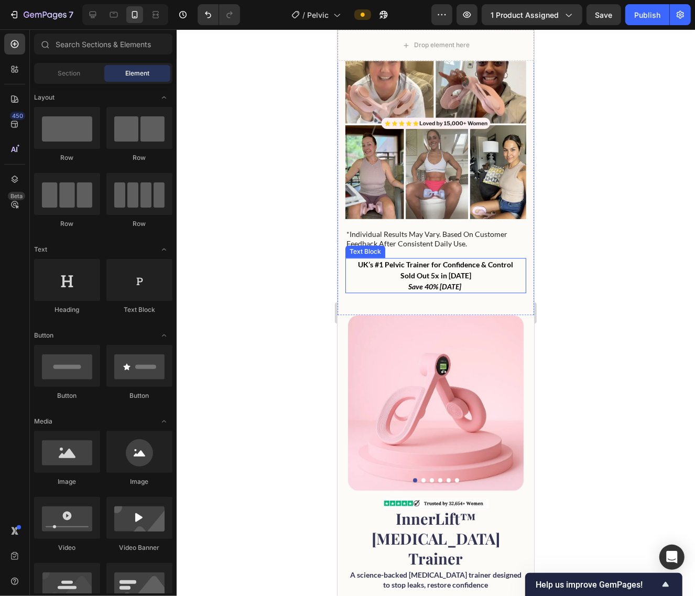
click at [437, 271] on span "Sold Out 5x in [DATE]" at bounding box center [435, 275] width 71 height 9
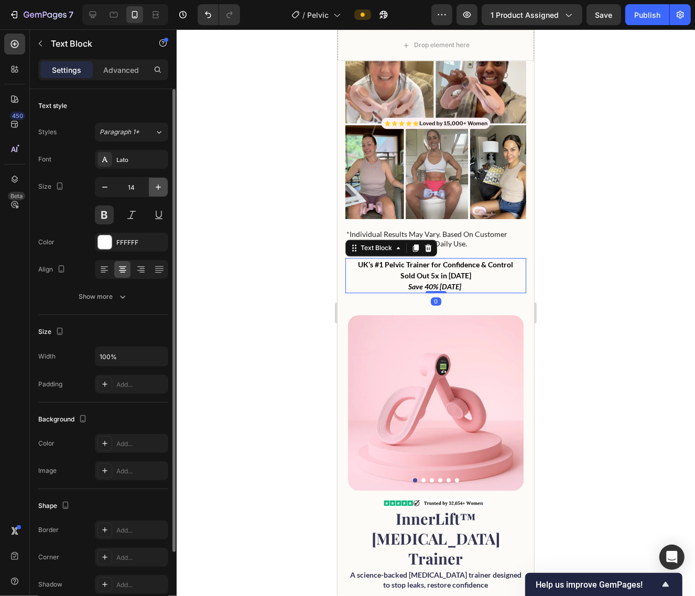
click at [158, 187] on icon "button" at bounding box center [158, 187] width 5 height 5
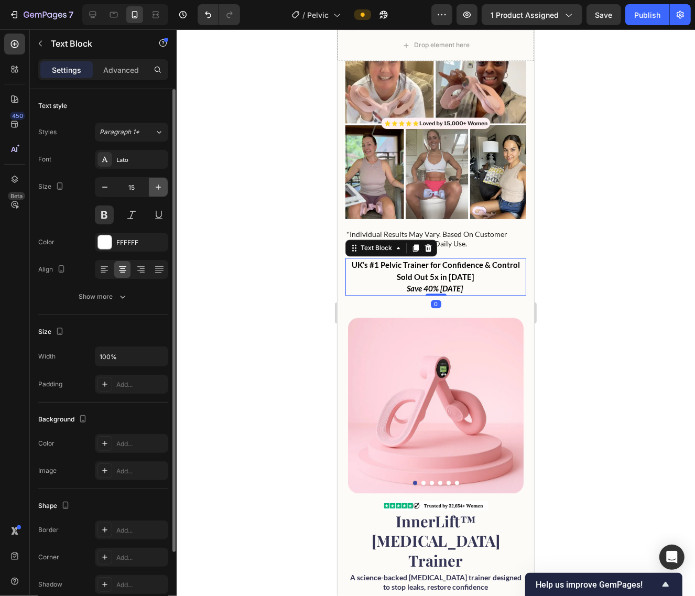
click at [158, 187] on icon "button" at bounding box center [158, 187] width 5 height 5
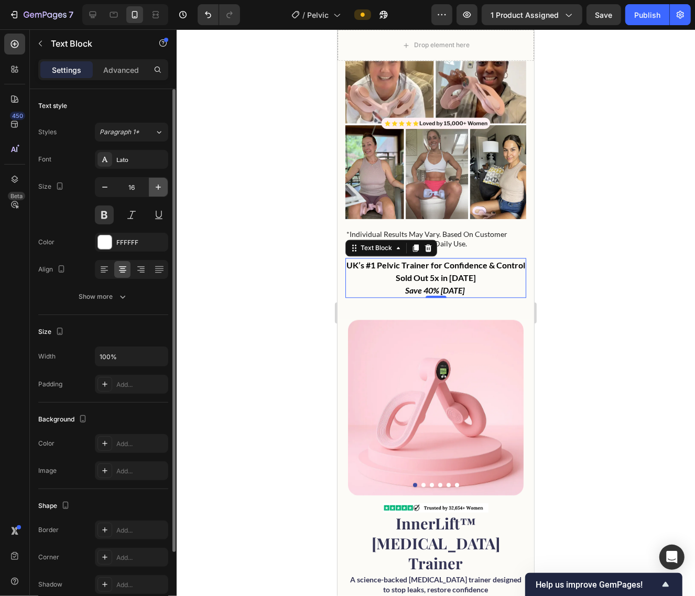
click at [158, 187] on icon "button" at bounding box center [158, 187] width 5 height 5
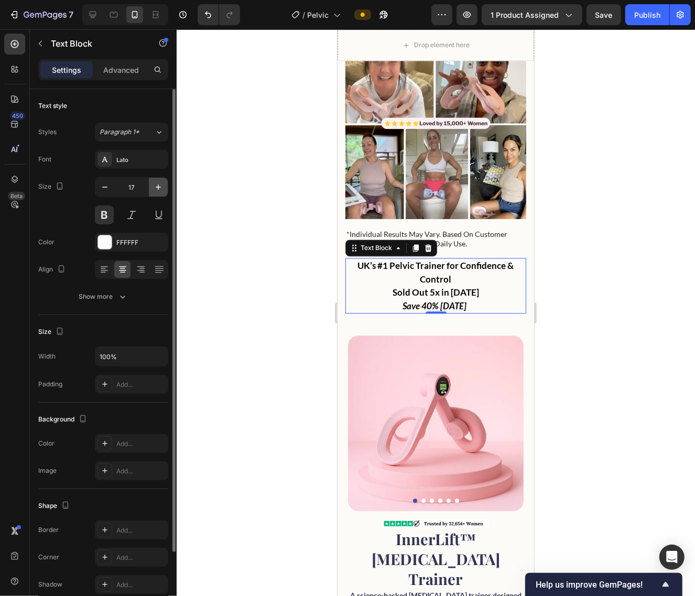
click at [158, 187] on icon "button" at bounding box center [158, 187] width 5 height 5
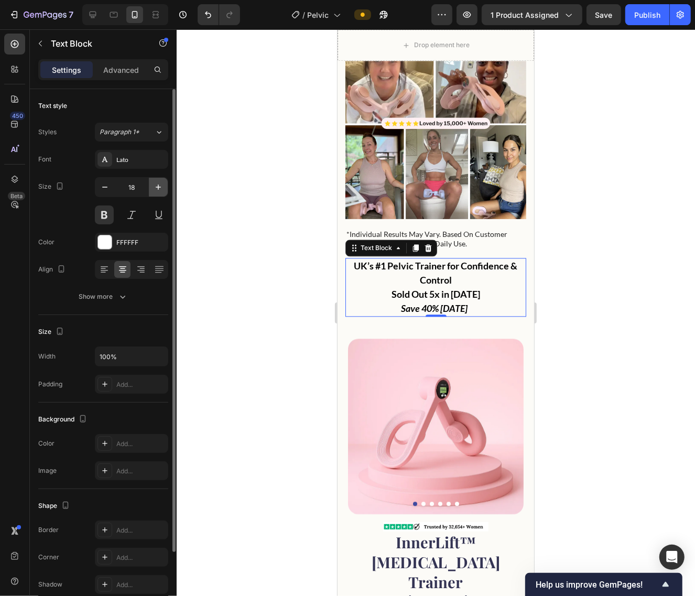
click at [158, 187] on icon "button" at bounding box center [158, 187] width 5 height 5
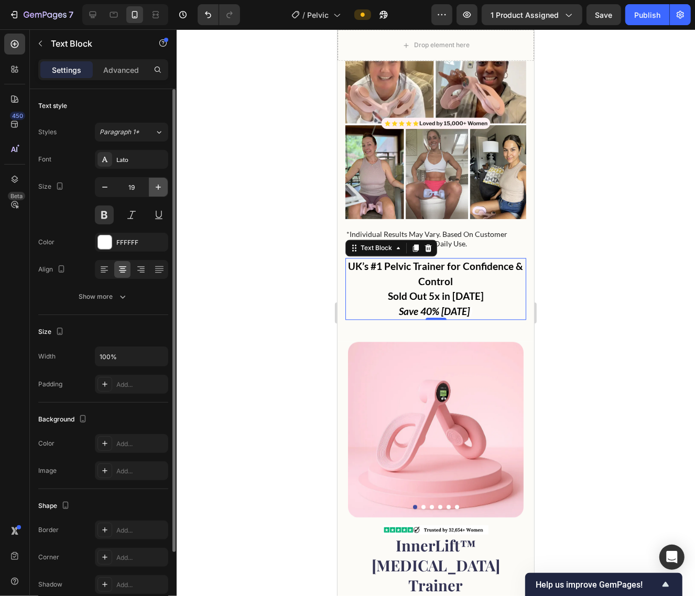
click at [158, 187] on icon "button" at bounding box center [158, 187] width 5 height 5
type input "20"
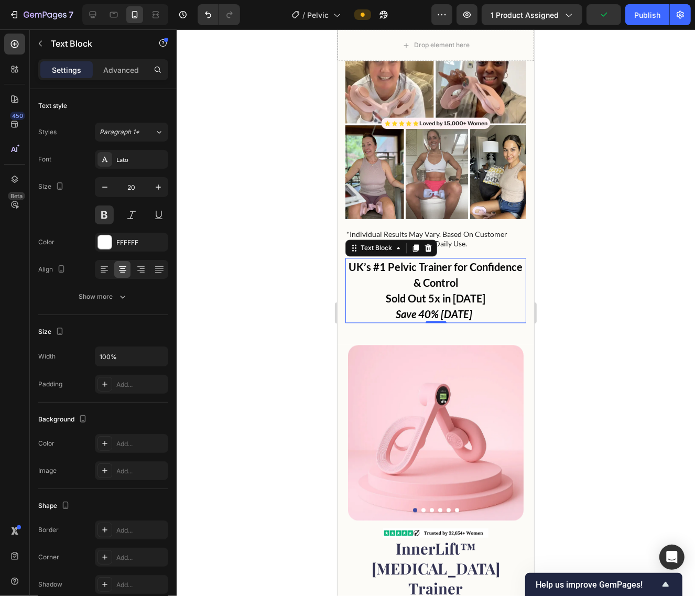
click at [647, 234] on div at bounding box center [436, 312] width 518 height 567
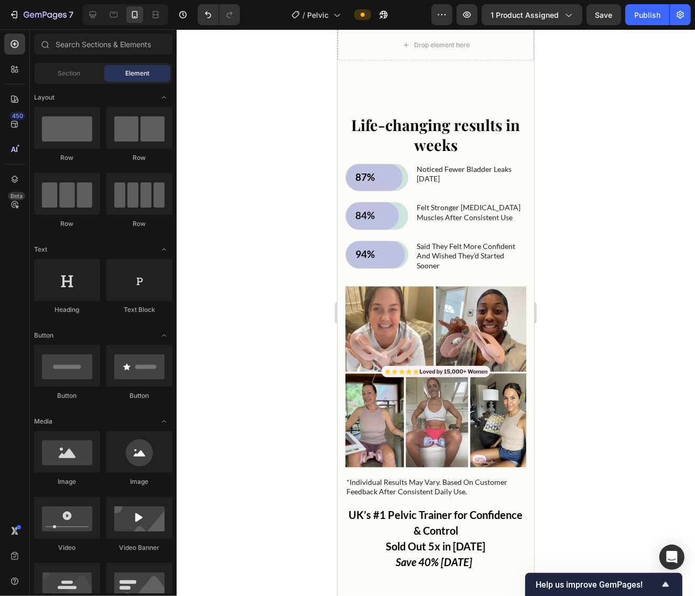
scroll to position [1175, 0]
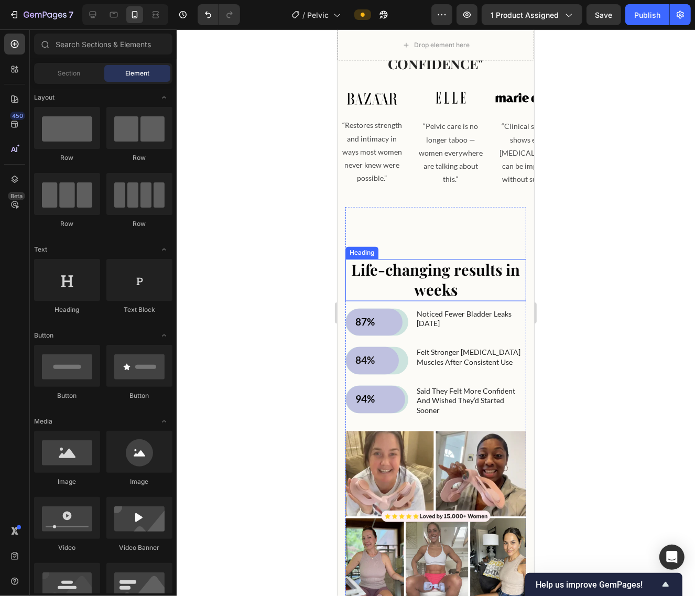
click at [445, 277] on span "Life-changing results in weeks" at bounding box center [435, 280] width 169 height 40
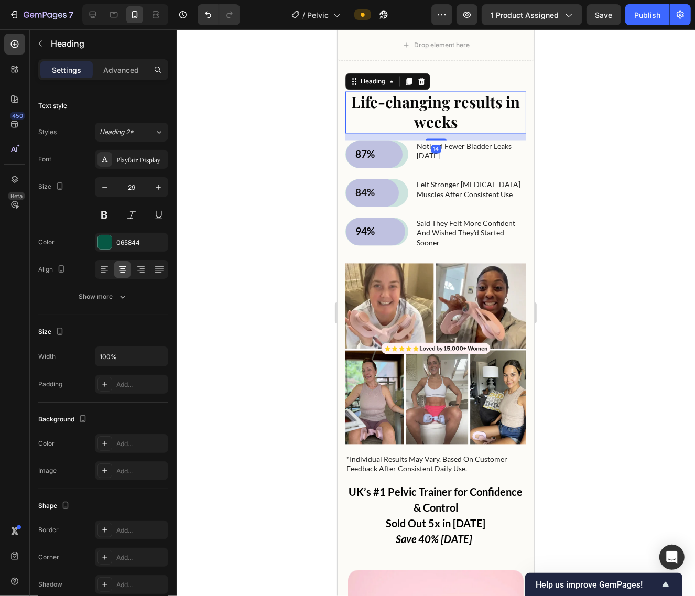
scroll to position [1372, 0]
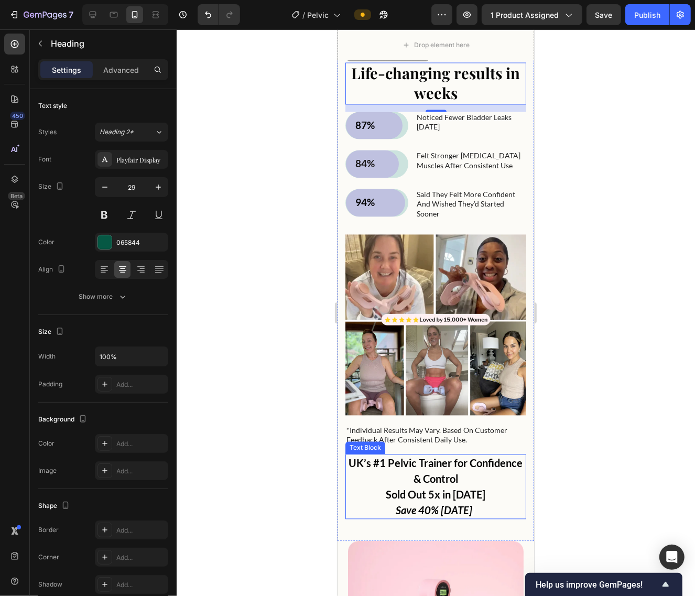
click at [443, 457] on strong "UK’s #1 Pelvic Trainer for Confidence & Control" at bounding box center [436, 471] width 174 height 28
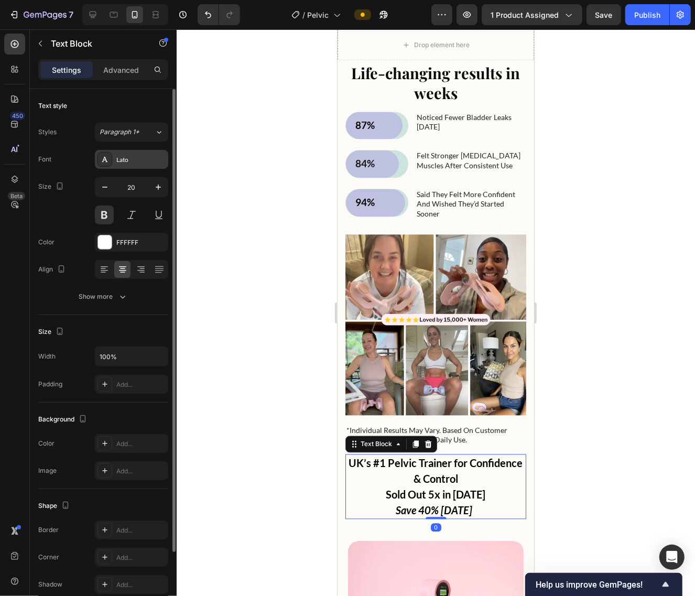
click at [116, 161] on div "Lato" at bounding box center [140, 159] width 49 height 9
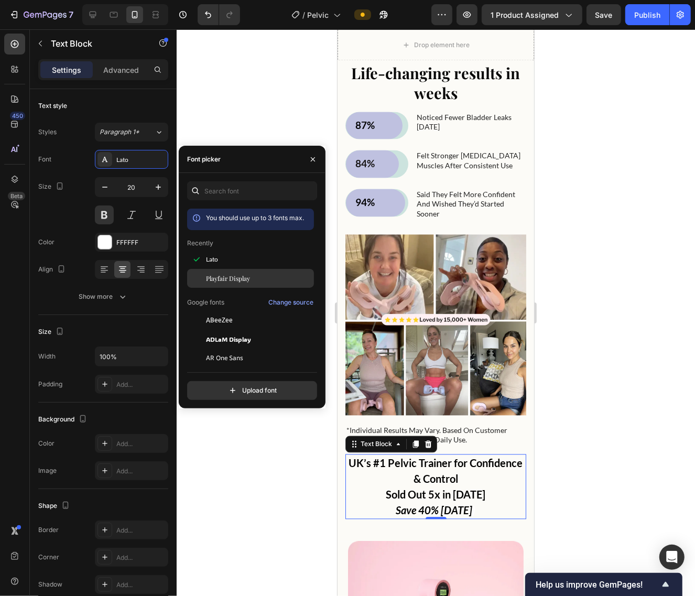
click at [251, 280] on div "Playfair Display" at bounding box center [259, 278] width 106 height 9
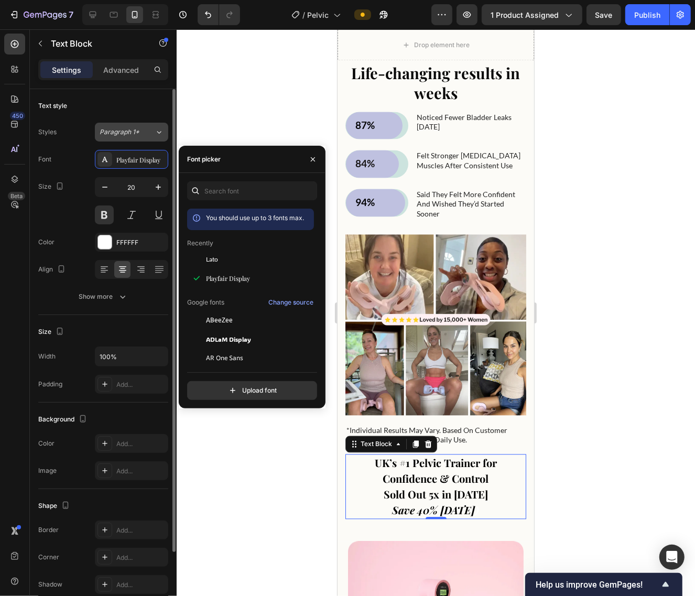
click at [151, 128] on div "Paragraph 1*" at bounding box center [127, 131] width 55 height 9
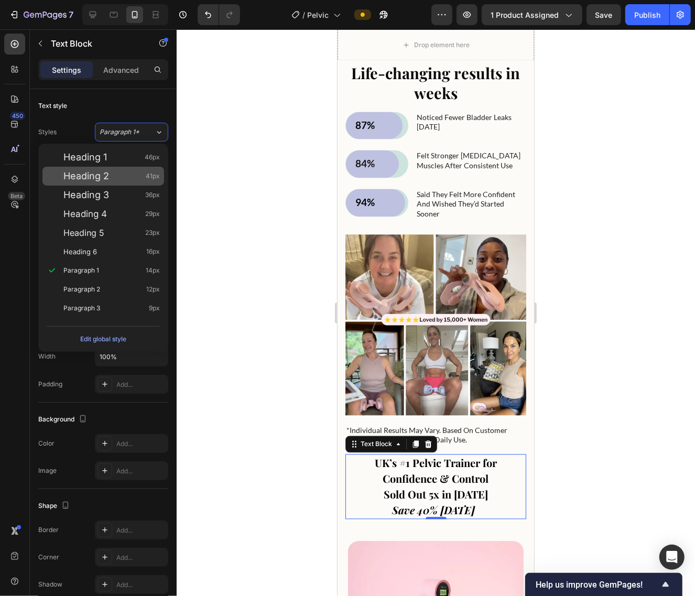
click at [128, 175] on div "Heading 2 41px" at bounding box center [111, 176] width 96 height 10
type input "41"
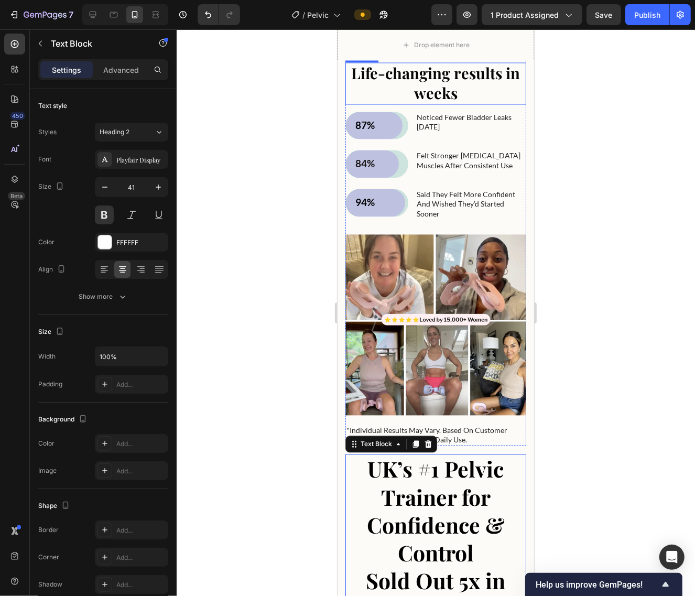
click at [443, 76] on span "Life-changing results in weeks" at bounding box center [435, 83] width 169 height 40
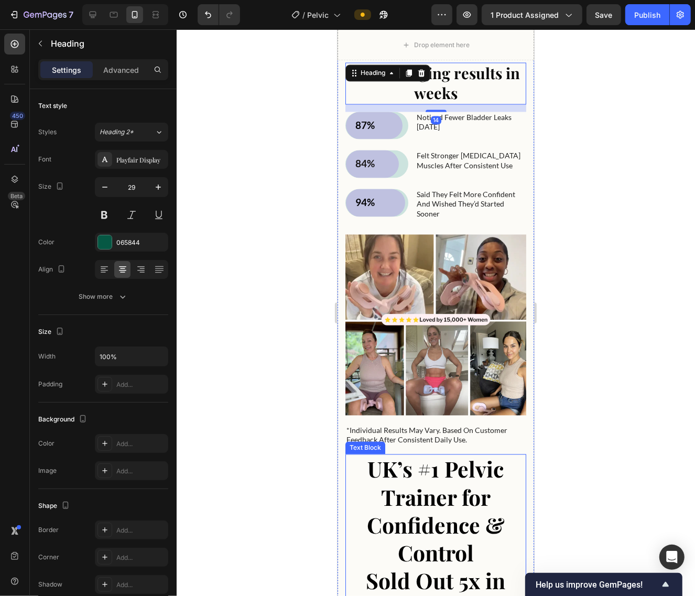
scroll to position [1503, 0]
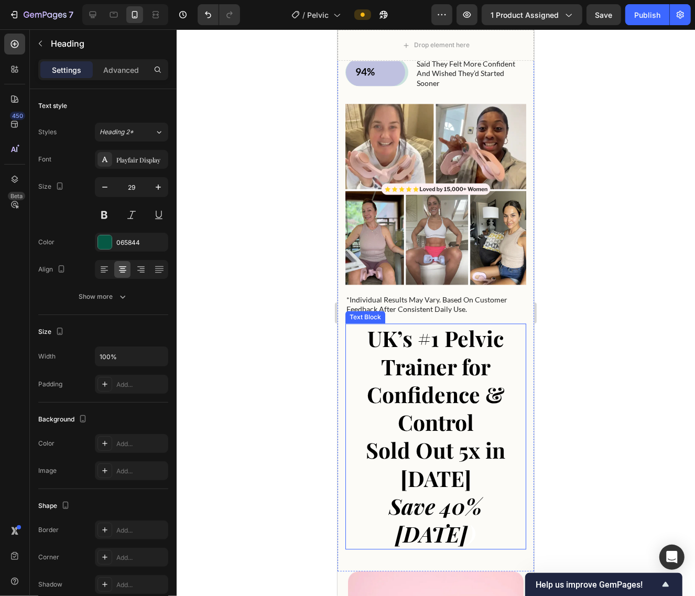
click at [460, 391] on strong "UK’s #1 Pelvic Trainer for Confidence & Control" at bounding box center [435, 379] width 138 height 112
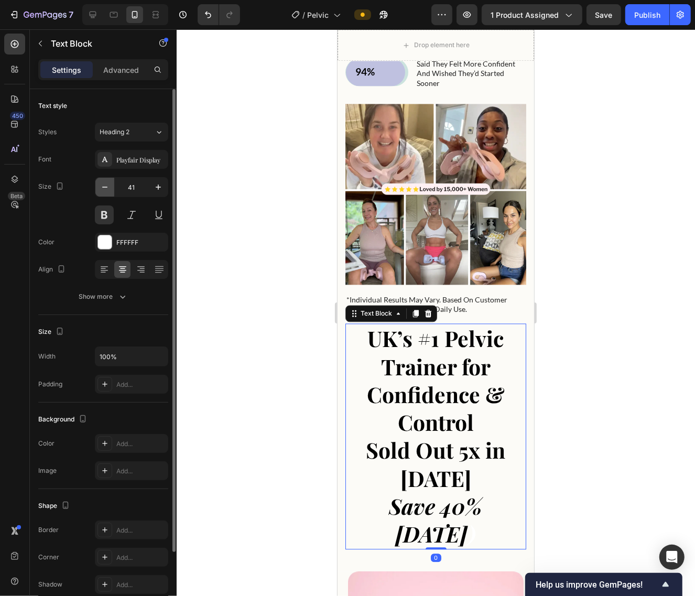
click at [106, 185] on icon "button" at bounding box center [105, 187] width 10 height 10
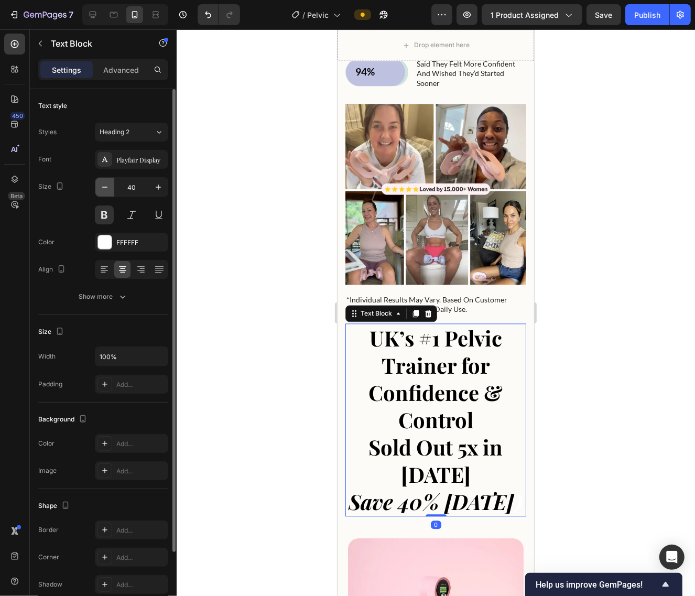
click at [106, 185] on icon "button" at bounding box center [105, 187] width 10 height 10
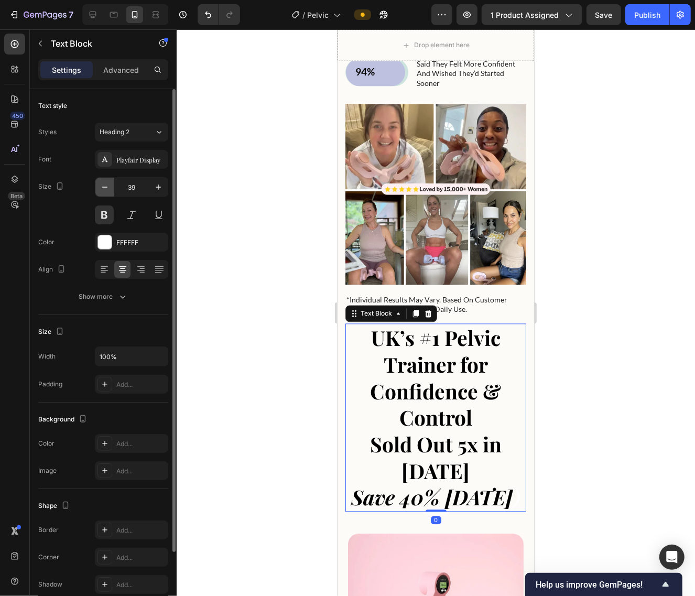
click at [106, 185] on icon "button" at bounding box center [105, 187] width 10 height 10
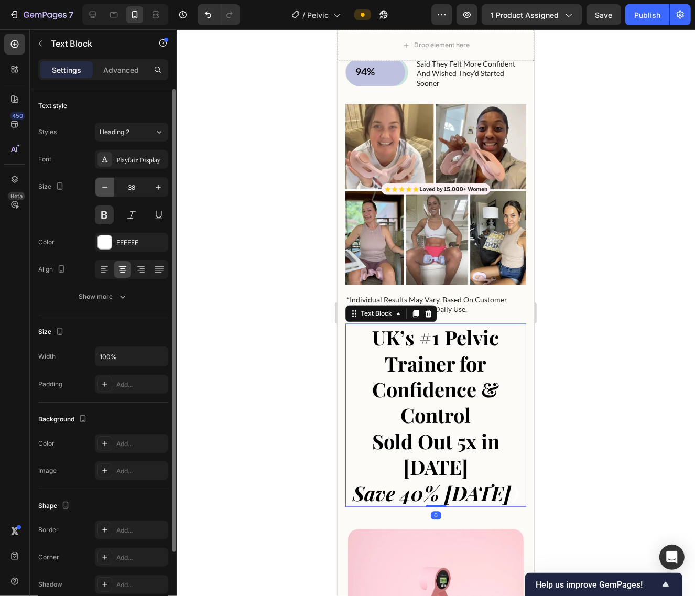
click at [106, 185] on icon "button" at bounding box center [105, 187] width 10 height 10
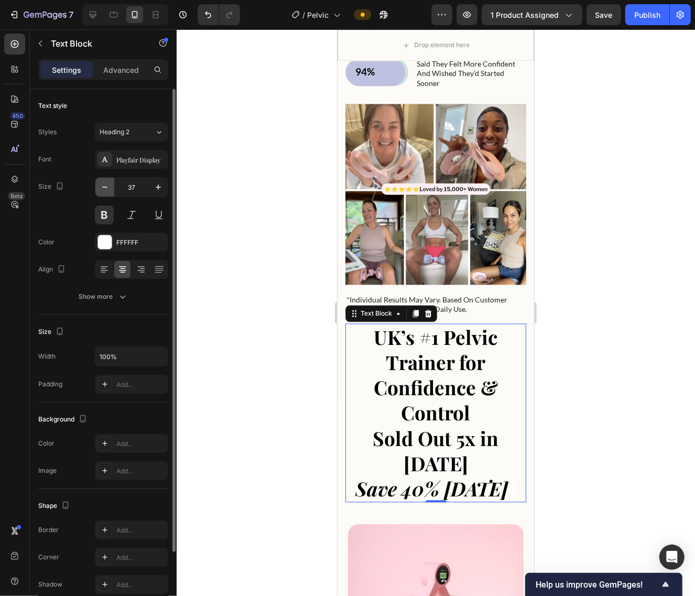
click at [106, 185] on icon "button" at bounding box center [105, 187] width 10 height 10
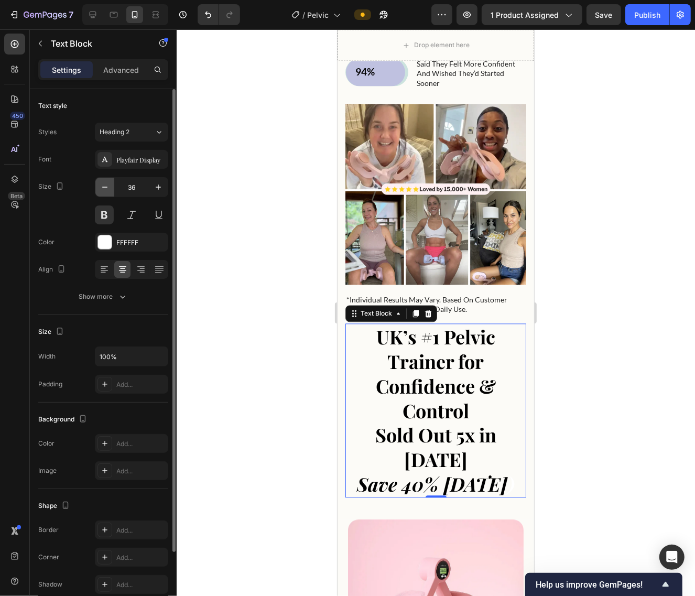
click at [106, 185] on icon "button" at bounding box center [105, 187] width 10 height 10
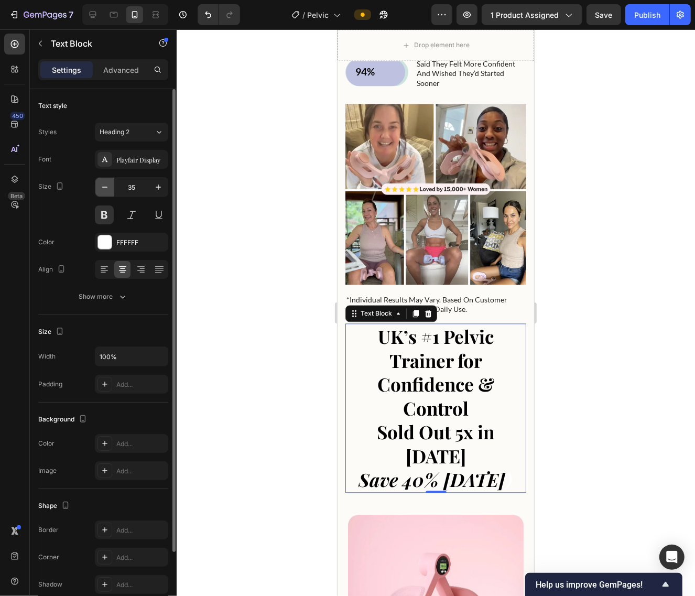
click at [106, 185] on icon "button" at bounding box center [105, 187] width 10 height 10
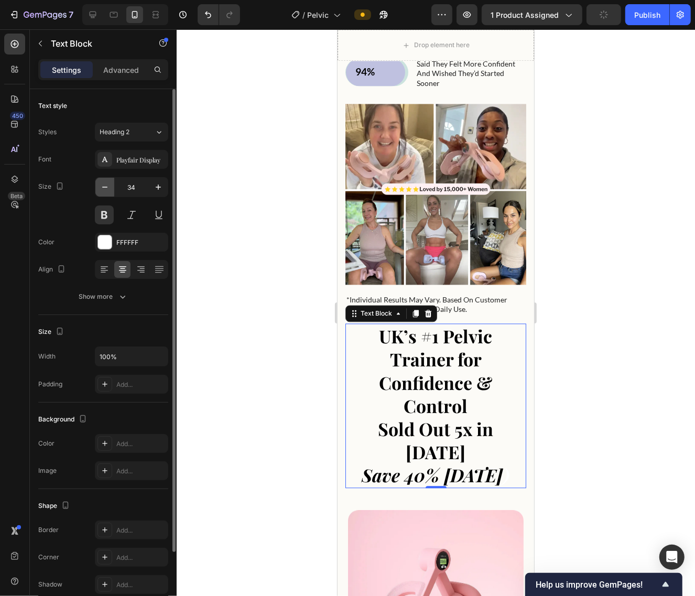
click at [106, 185] on icon "button" at bounding box center [105, 187] width 10 height 10
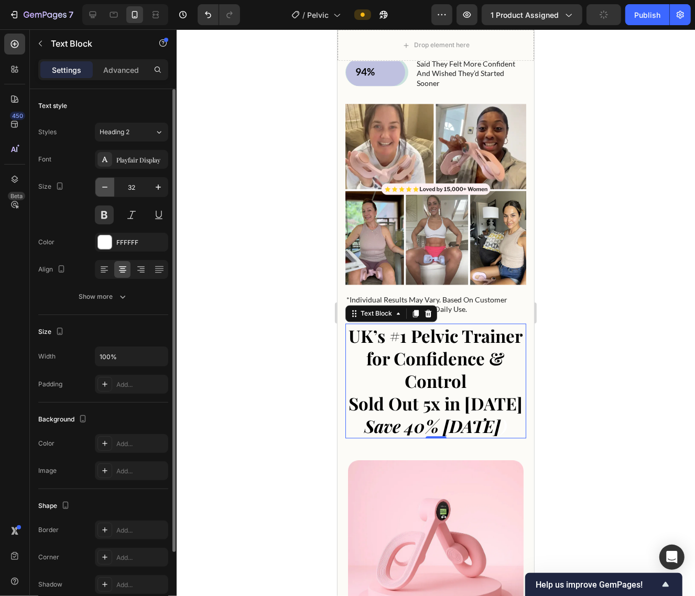
click at [106, 185] on icon "button" at bounding box center [105, 187] width 10 height 10
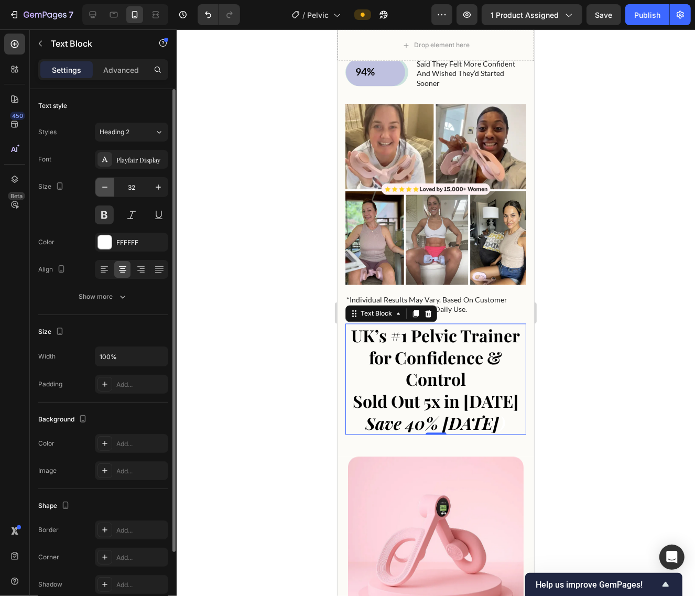
click at [106, 185] on icon "button" at bounding box center [105, 187] width 10 height 10
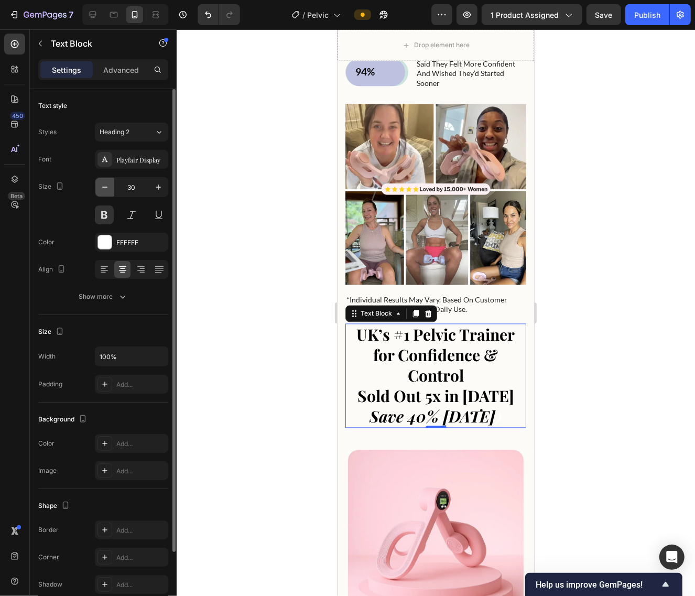
click at [106, 185] on icon "button" at bounding box center [105, 187] width 10 height 10
type input "29"
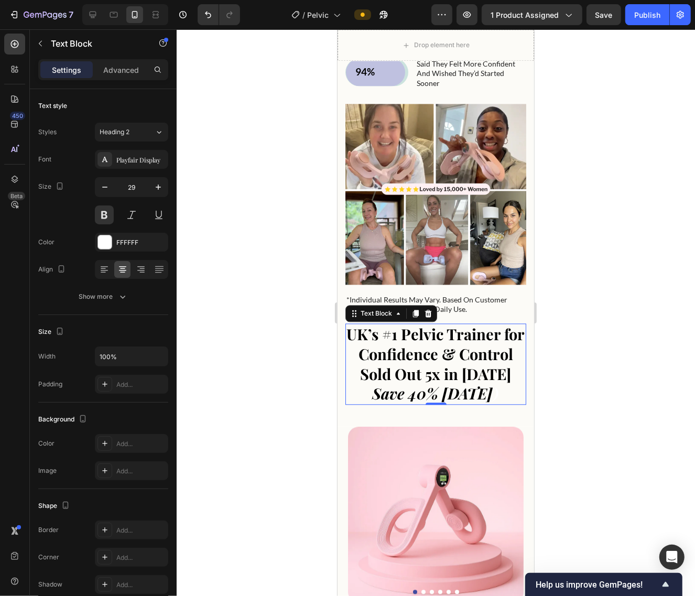
click at [647, 355] on div at bounding box center [436, 312] width 518 height 567
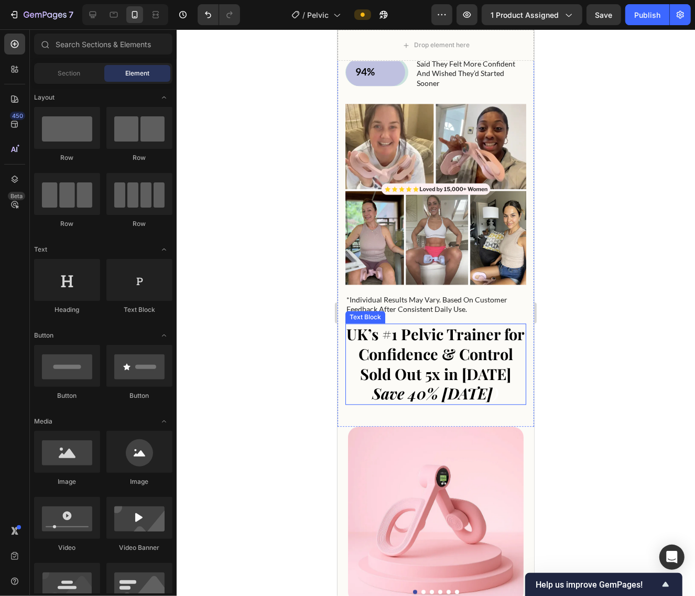
click at [441, 354] on strong "UK’s #1 Pelvic Trainer for Confidence & Control" at bounding box center [436, 343] width 178 height 40
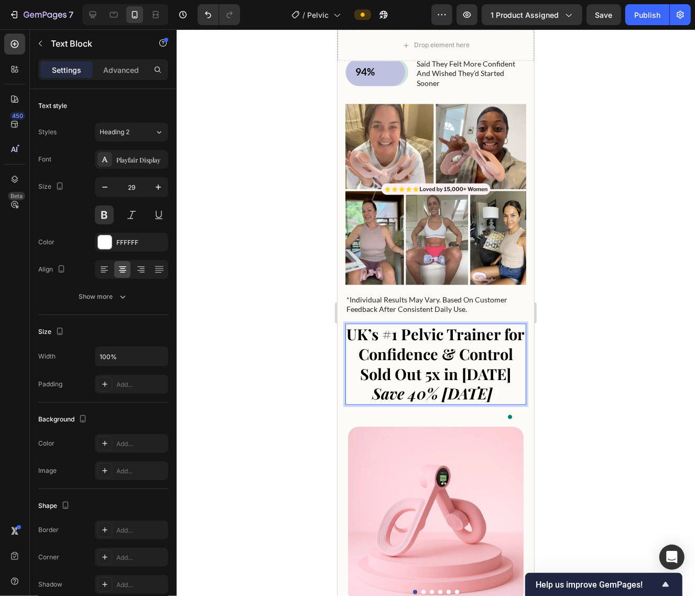
click at [493, 402] on icon ")" at bounding box center [496, 393] width 6 height 20
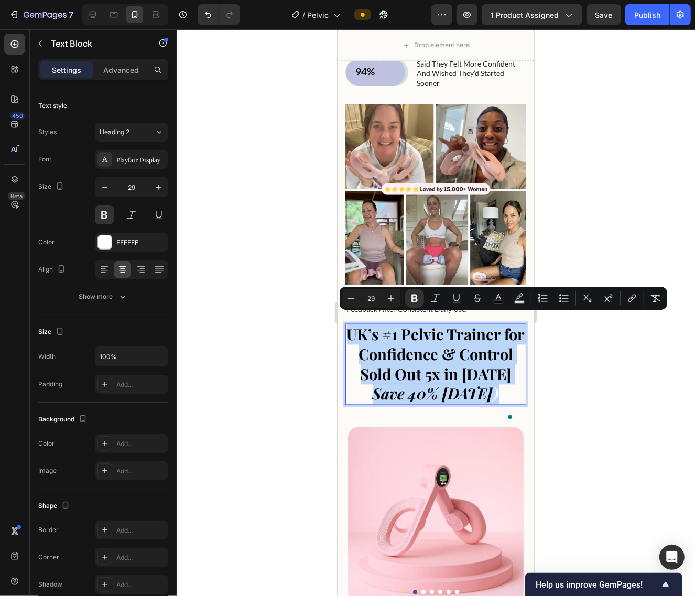
drag, startPoint x: 409, startPoint y: 368, endPoint x: 354, endPoint y: 325, distance: 69.9
click at [354, 325] on p "UK’s #1 Pelvic Trainer for Confidence & Control Sold Out 5x in [DATE] Save 40% …" at bounding box center [435, 363] width 179 height 79
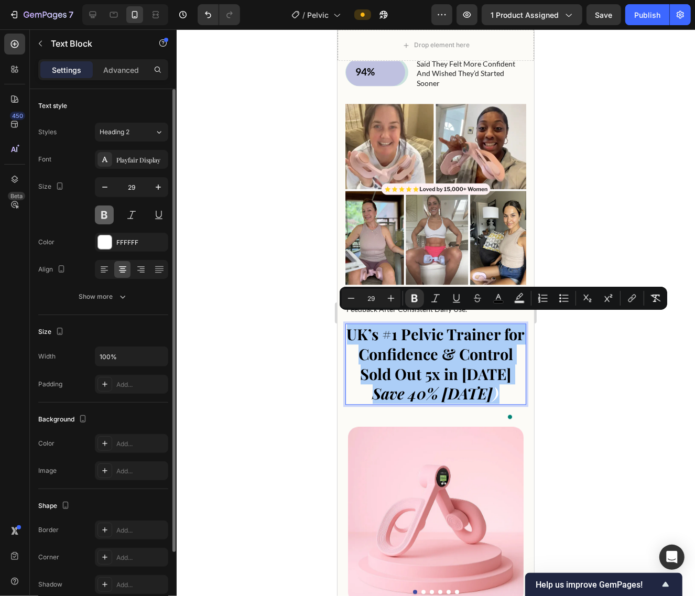
click at [108, 212] on button at bounding box center [104, 215] width 19 height 19
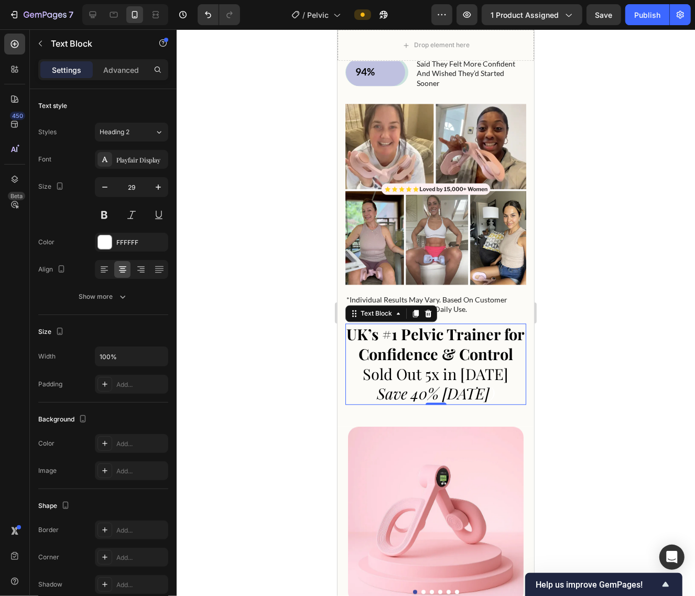
click at [449, 354] on strong "UK’s #1 Pelvic Trainer for Confidence & Control" at bounding box center [436, 343] width 178 height 40
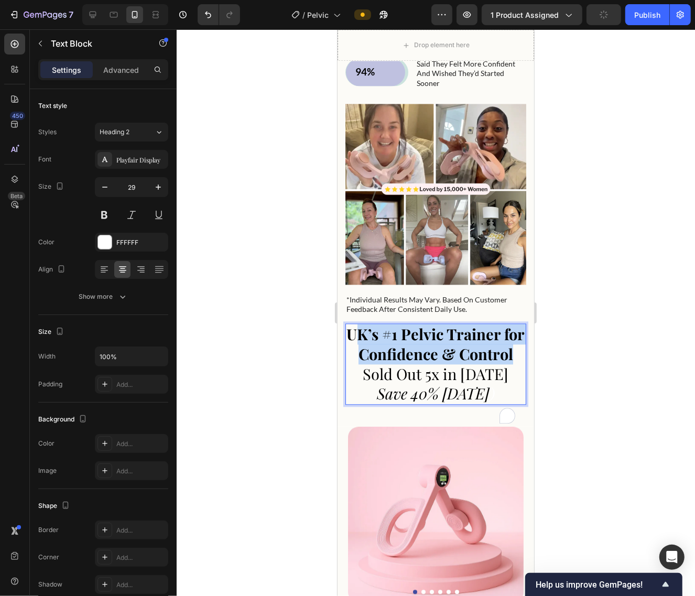
drag, startPoint x: 465, startPoint y: 359, endPoint x: 355, endPoint y: 322, distance: 115.9
click at [355, 324] on p "UK’s #1 Pelvic Trainer for Confidence & Control Sold Out 5x in [DATE] Save 40% …" at bounding box center [435, 363] width 179 height 79
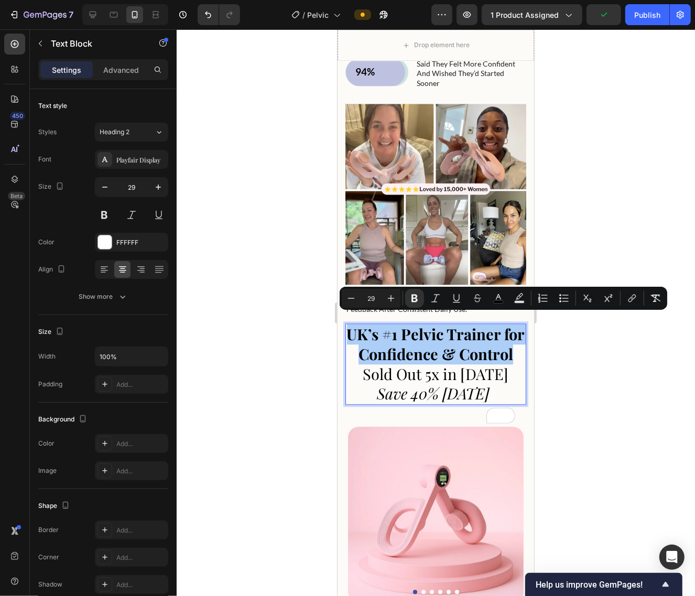
click at [644, 349] on div at bounding box center [436, 312] width 518 height 567
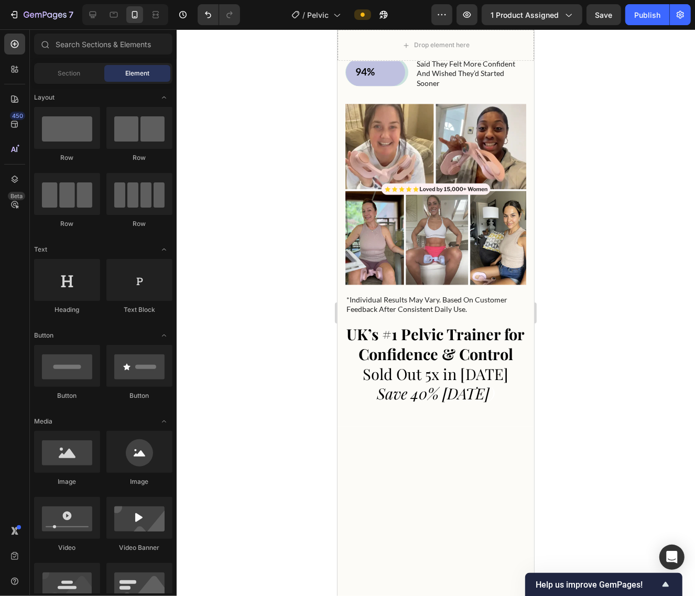
scroll to position [1110, 0]
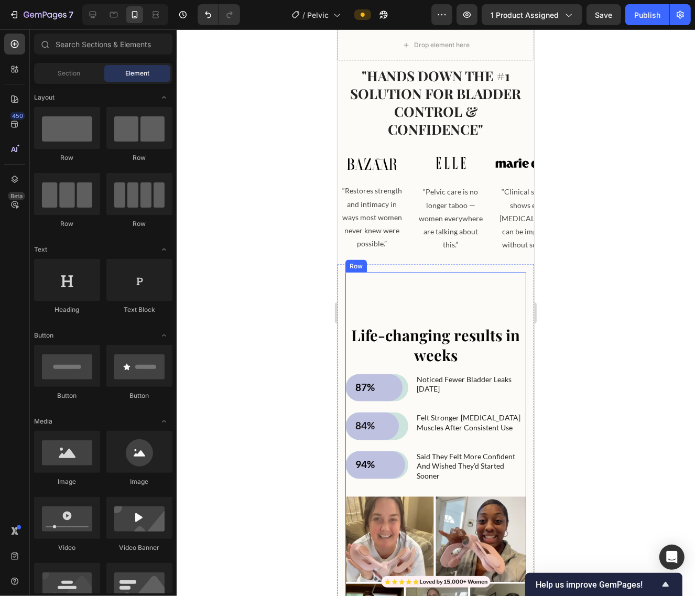
click at [460, 289] on div "Life-changing results in weeks Heading 87% Text Block Row Row noticed fewer bla…" at bounding box center [435, 384] width 181 height 224
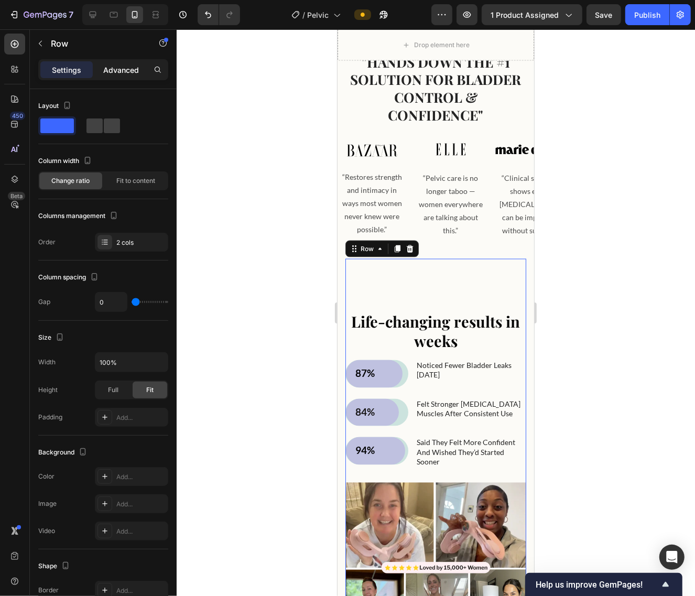
click at [111, 66] on p "Advanced" at bounding box center [121, 69] width 36 height 11
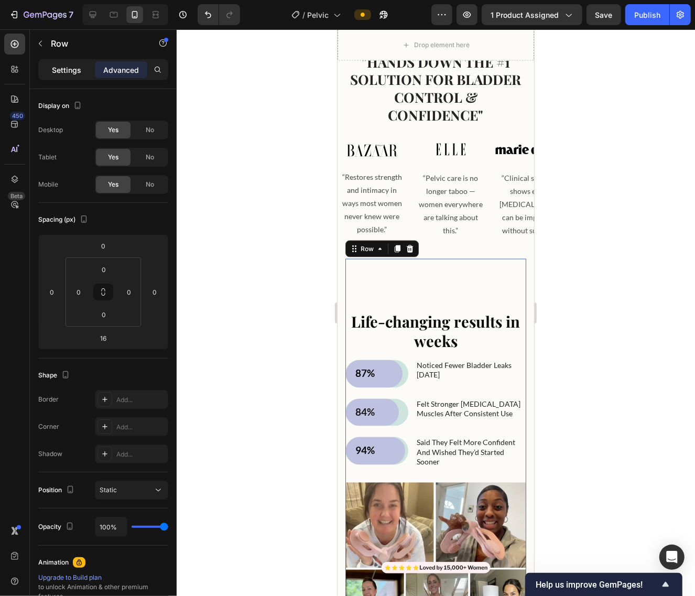
click at [54, 67] on p "Settings" at bounding box center [66, 69] width 29 height 11
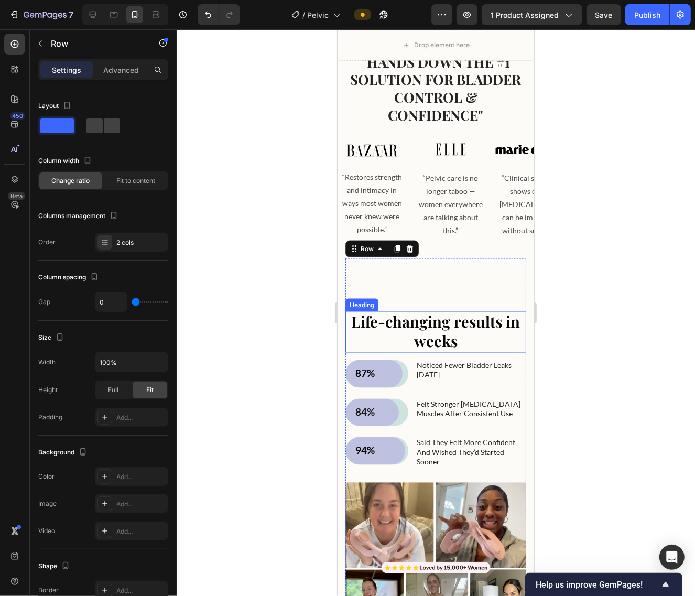
click at [402, 339] on span "Life-changing results in weeks" at bounding box center [435, 331] width 169 height 40
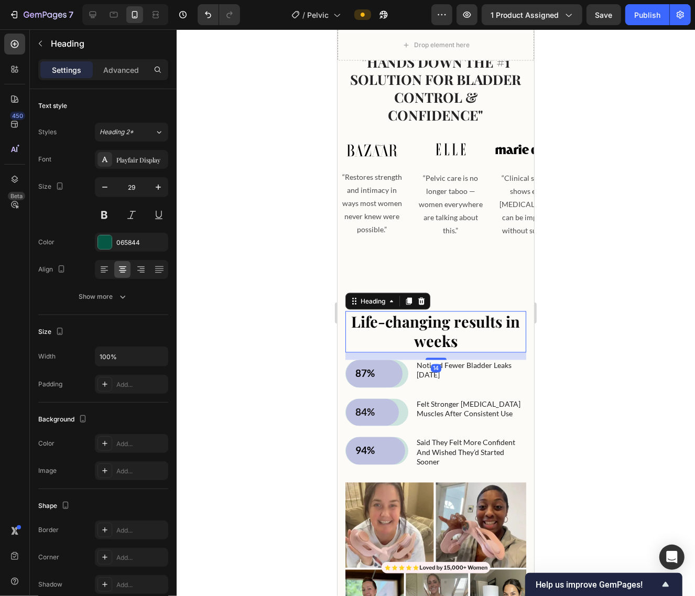
click at [115, 79] on div "Settings Advanced" at bounding box center [103, 69] width 130 height 21
click at [115, 74] on p "Advanced" at bounding box center [121, 69] width 36 height 11
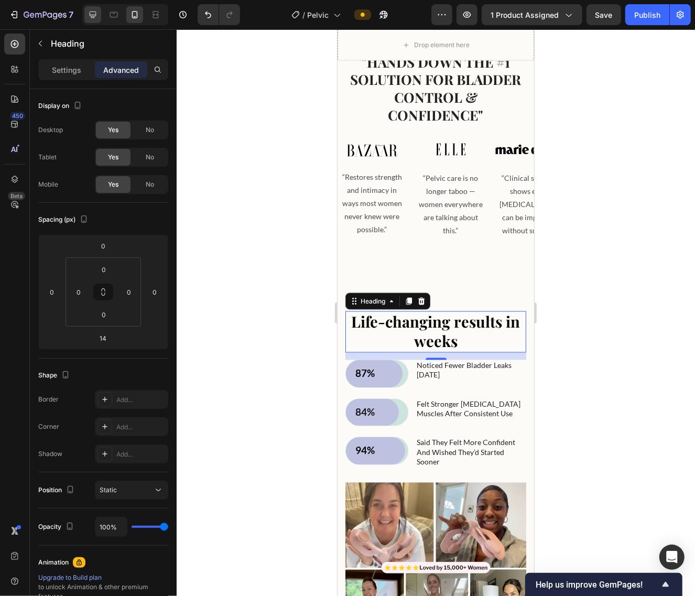
click at [90, 14] on icon at bounding box center [93, 15] width 7 height 7
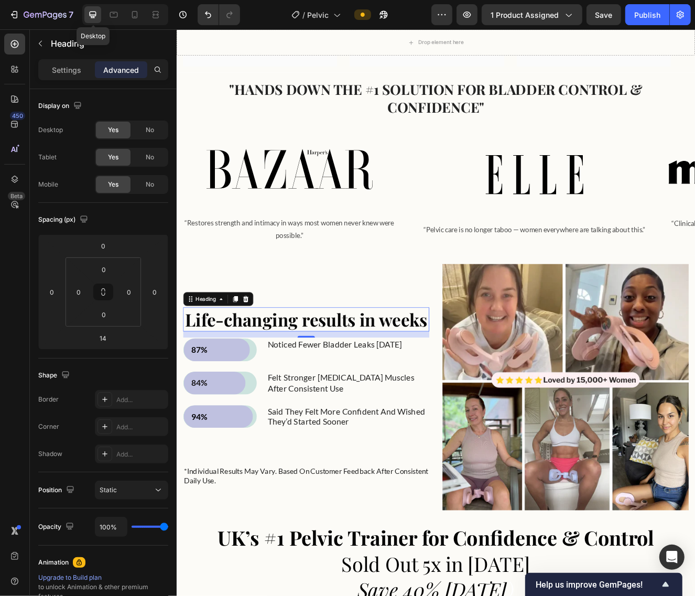
type input "100"
type input "16"
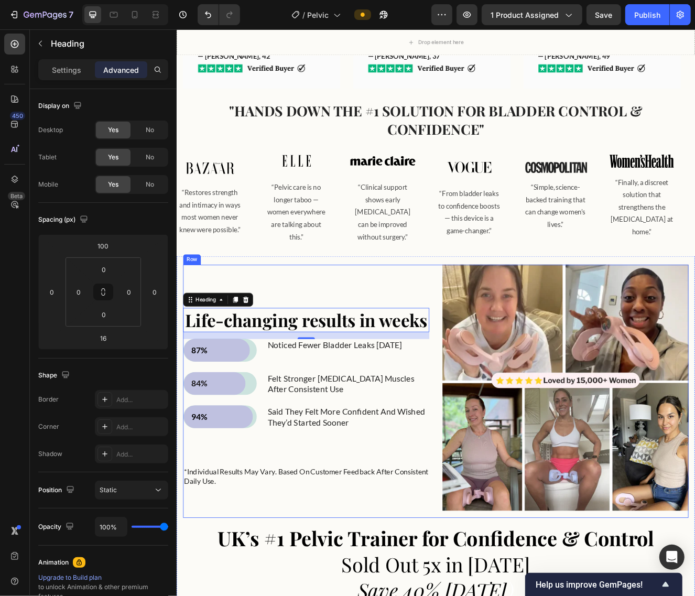
scroll to position [1088, 0]
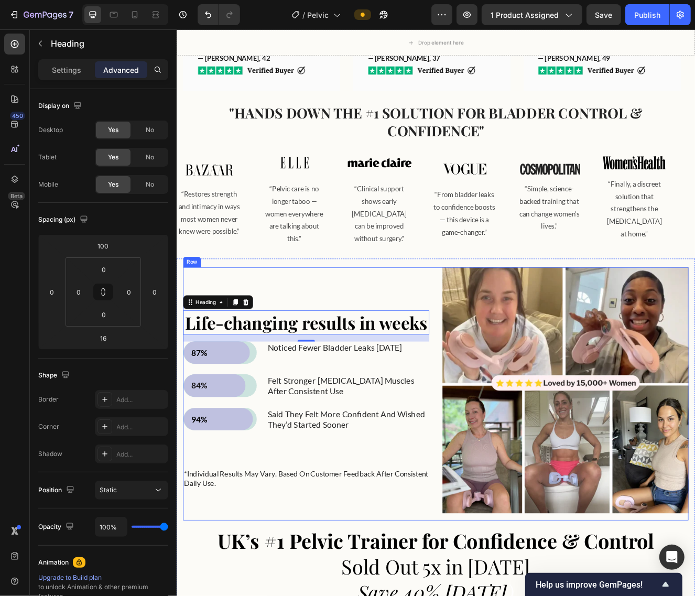
click at [405, 334] on div "Life-changing results in weeks Heading 14 87% Text Block Row Row noticed fewer …" at bounding box center [333, 470] width 299 height 307
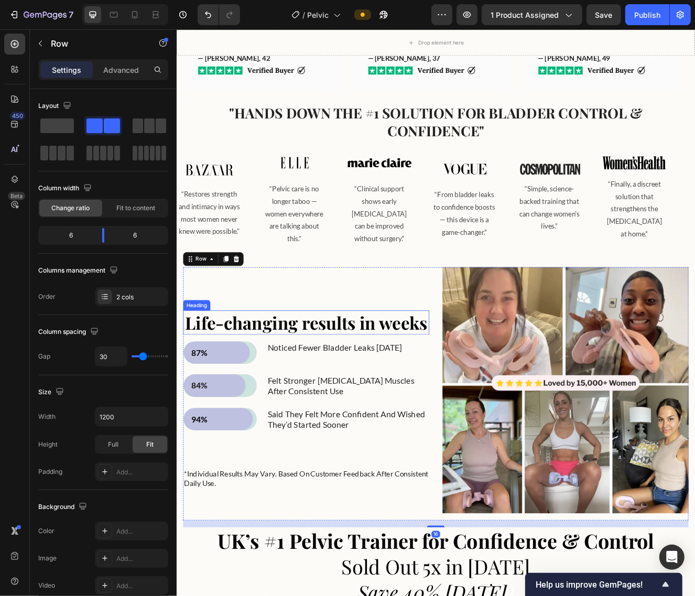
click at [190, 395] on h2 "Life-changing results in weeks" at bounding box center [333, 384] width 299 height 29
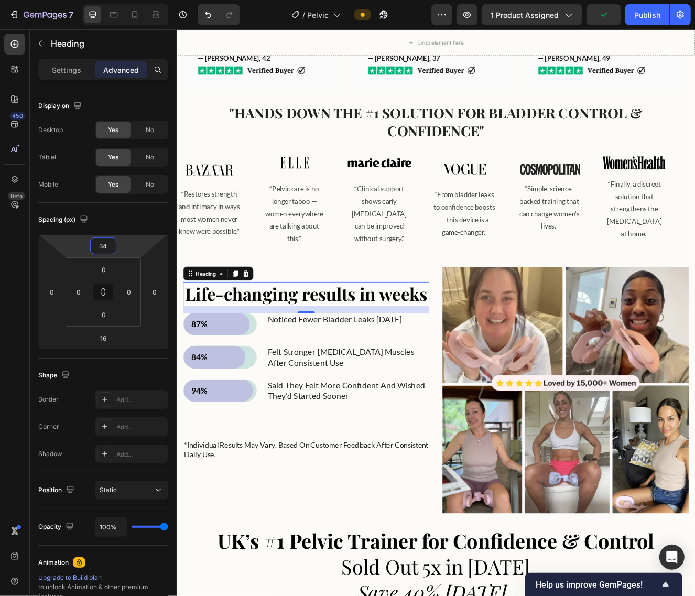
drag, startPoint x: 126, startPoint y: 243, endPoint x: 129, endPoint y: 265, distance: 22.2
click at [129, 0] on html "7 / Pelvic Preview 1 product assigned Publish 450 Beta Sections(30) Elements(84…" at bounding box center [347, 0] width 695 height 0
click at [136, 19] on icon at bounding box center [134, 14] width 10 height 10
type input "0"
type input "14"
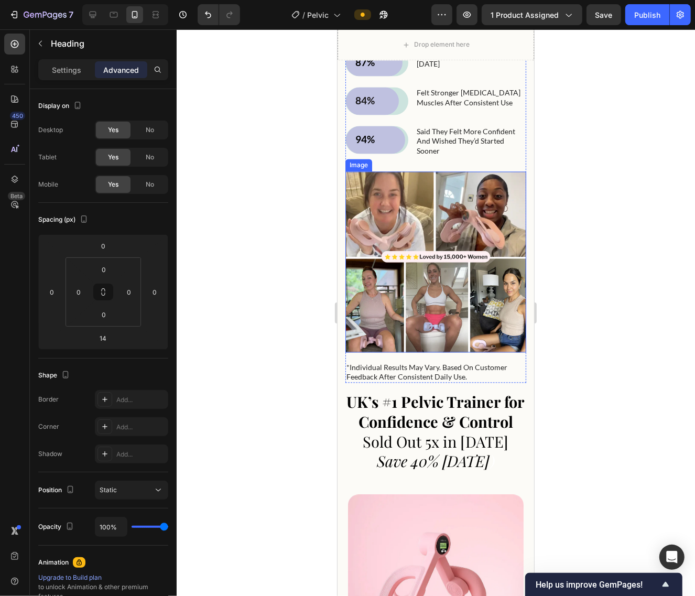
scroll to position [1138, 0]
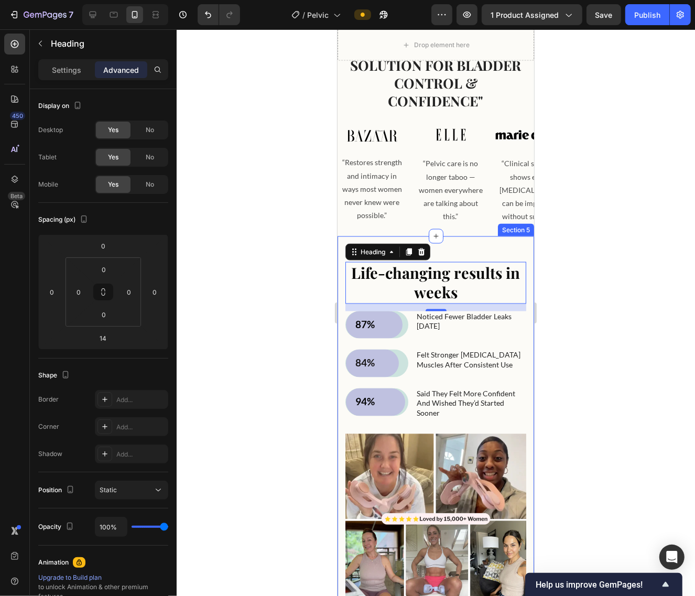
click at [630, 219] on div at bounding box center [436, 312] width 518 height 567
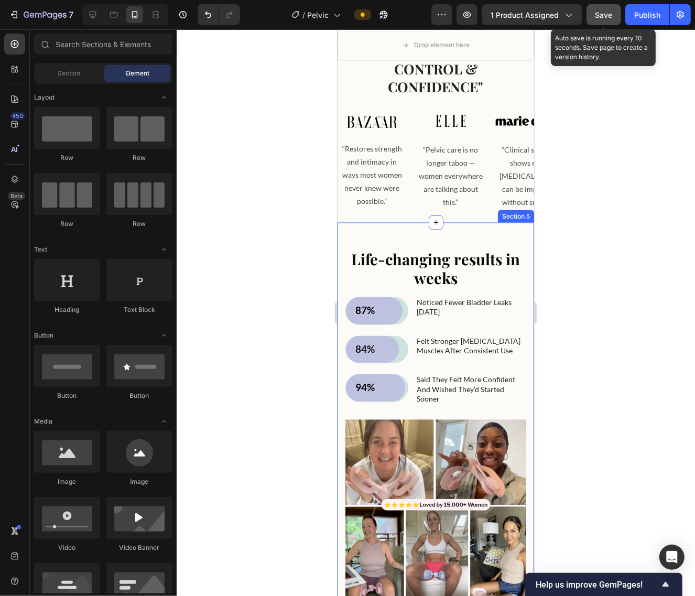
click at [611, 15] on span "Save" at bounding box center [604, 14] width 17 height 9
